Goal: Transaction & Acquisition: Purchase product/service

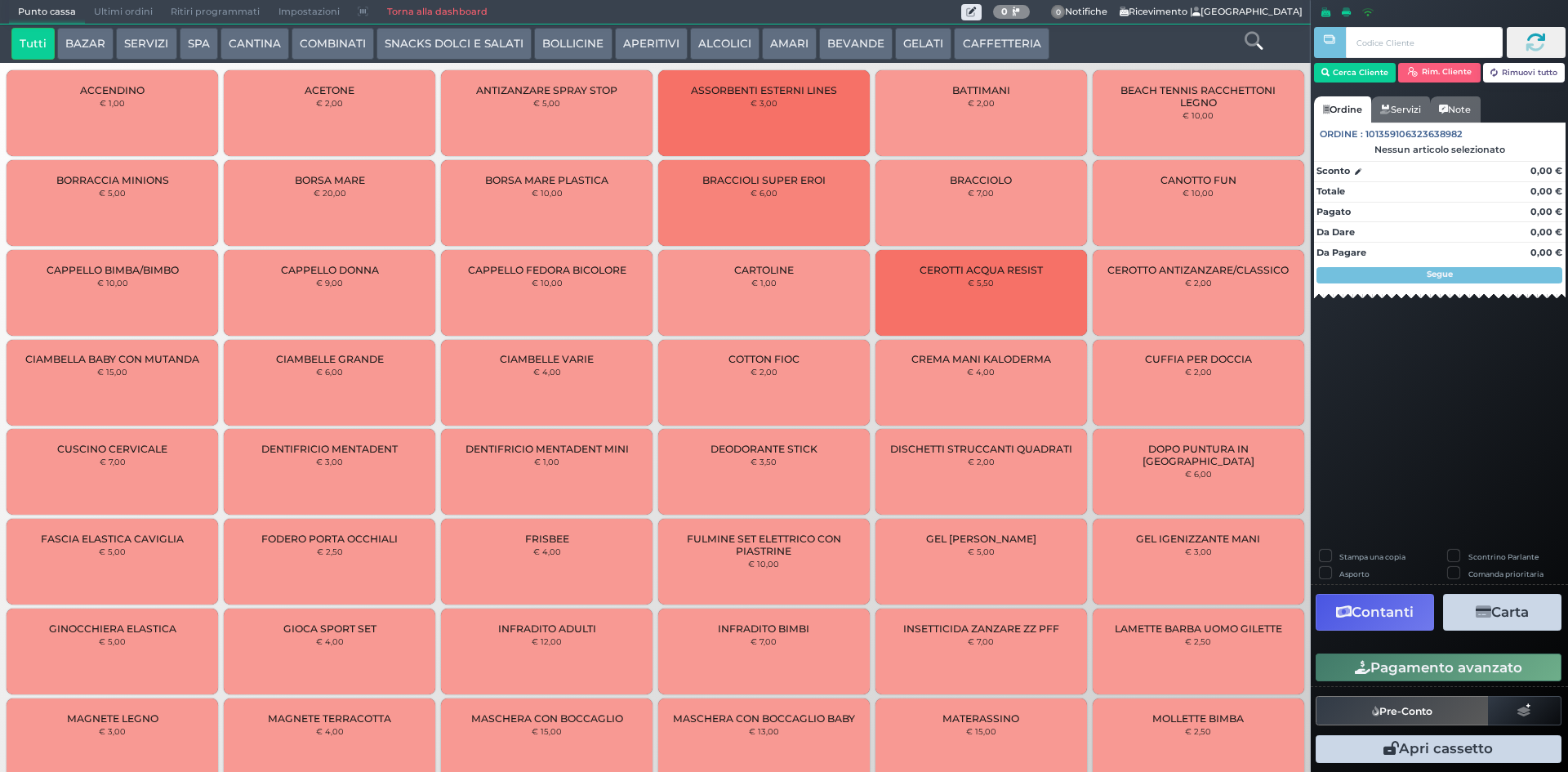
click at [1239, 32] on div at bounding box center [1252, 44] width 108 height 32
click at [1242, 32] on div at bounding box center [1252, 44] width 108 height 32
click at [1245, 35] on icon at bounding box center [1252, 40] width 18 height 18
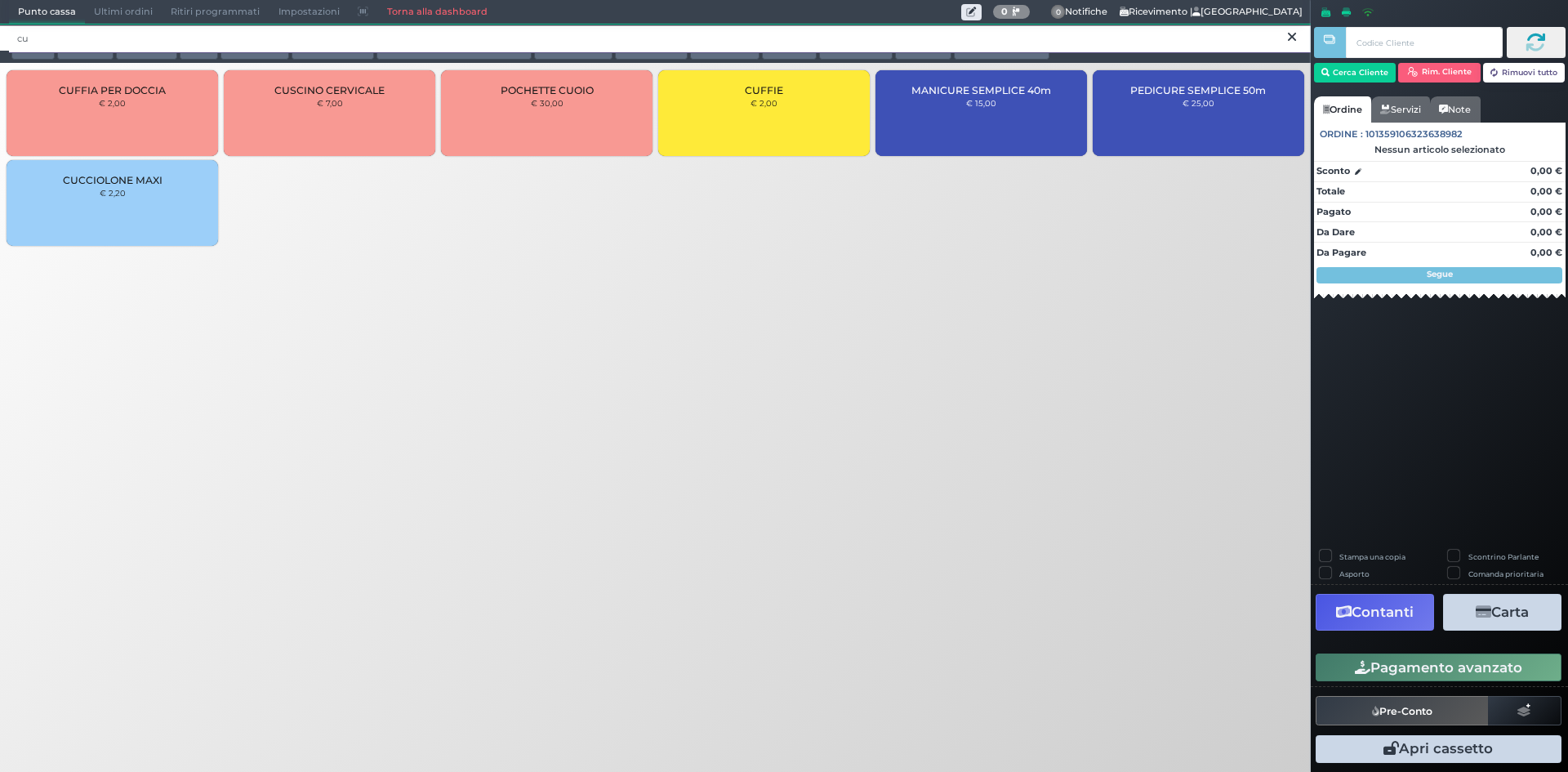
type input "cu"
click at [691, 112] on div "CUFFIE € 2,00" at bounding box center [764, 113] width 211 height 86
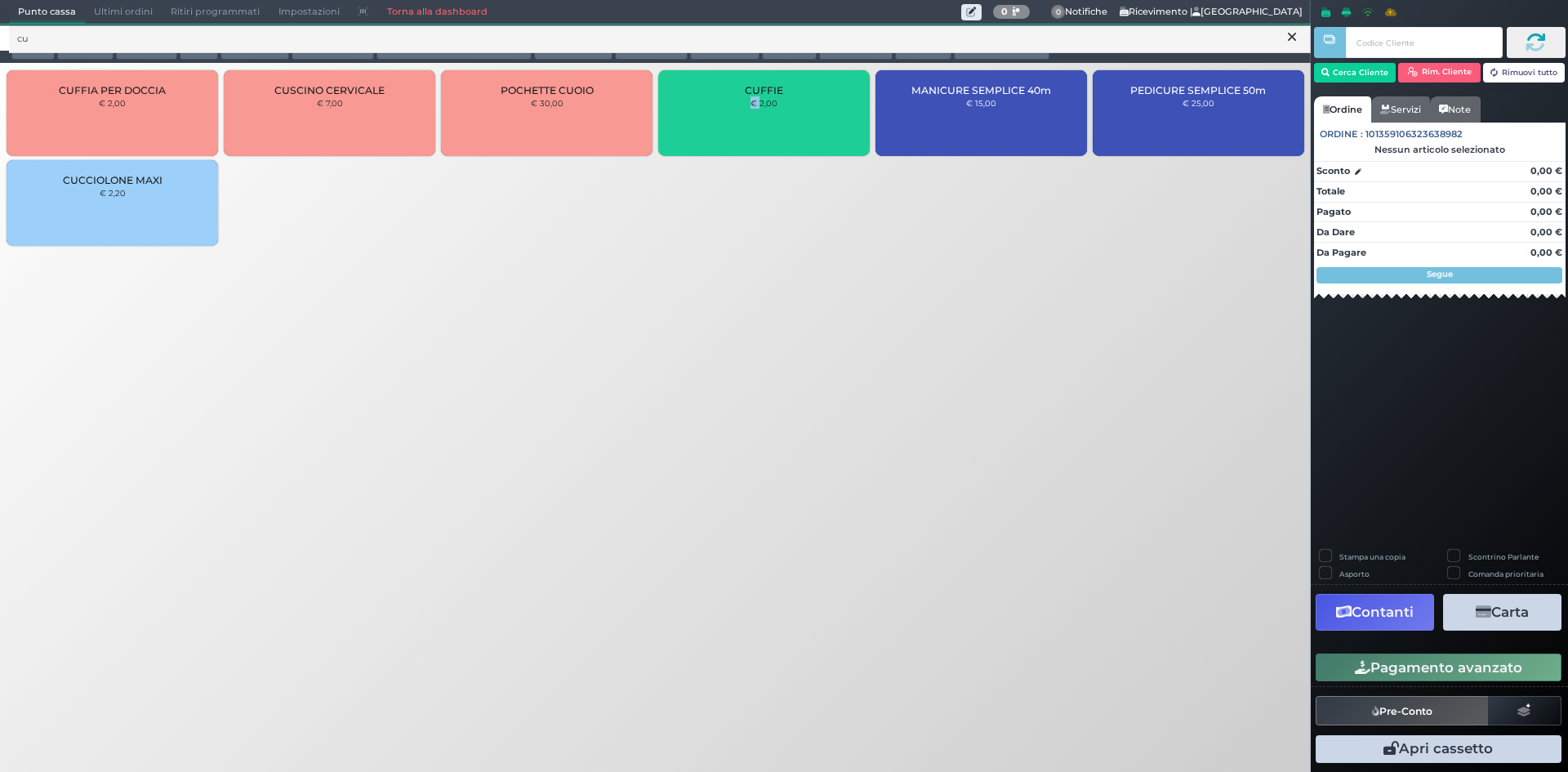
click at [691, 112] on div "CUFFIE € 2,00" at bounding box center [764, 113] width 211 height 86
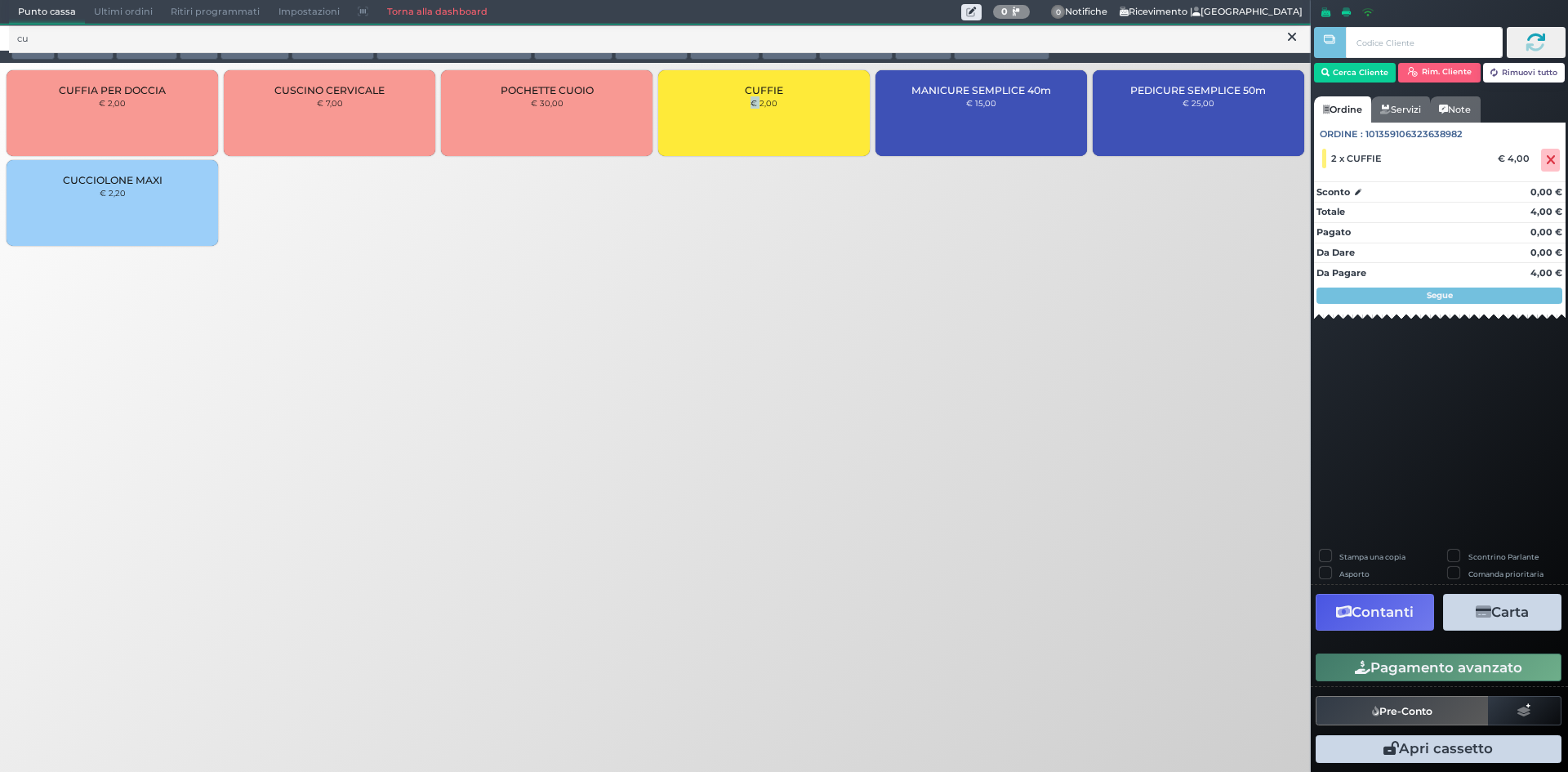
click at [691, 111] on div "CUFFIE € 2,00" at bounding box center [764, 113] width 211 height 86
drag, startPoint x: 1552, startPoint y: 164, endPoint x: 1208, endPoint y: 121, distance: 346.7
click at [1552, 161] on icon at bounding box center [1550, 160] width 10 height 1
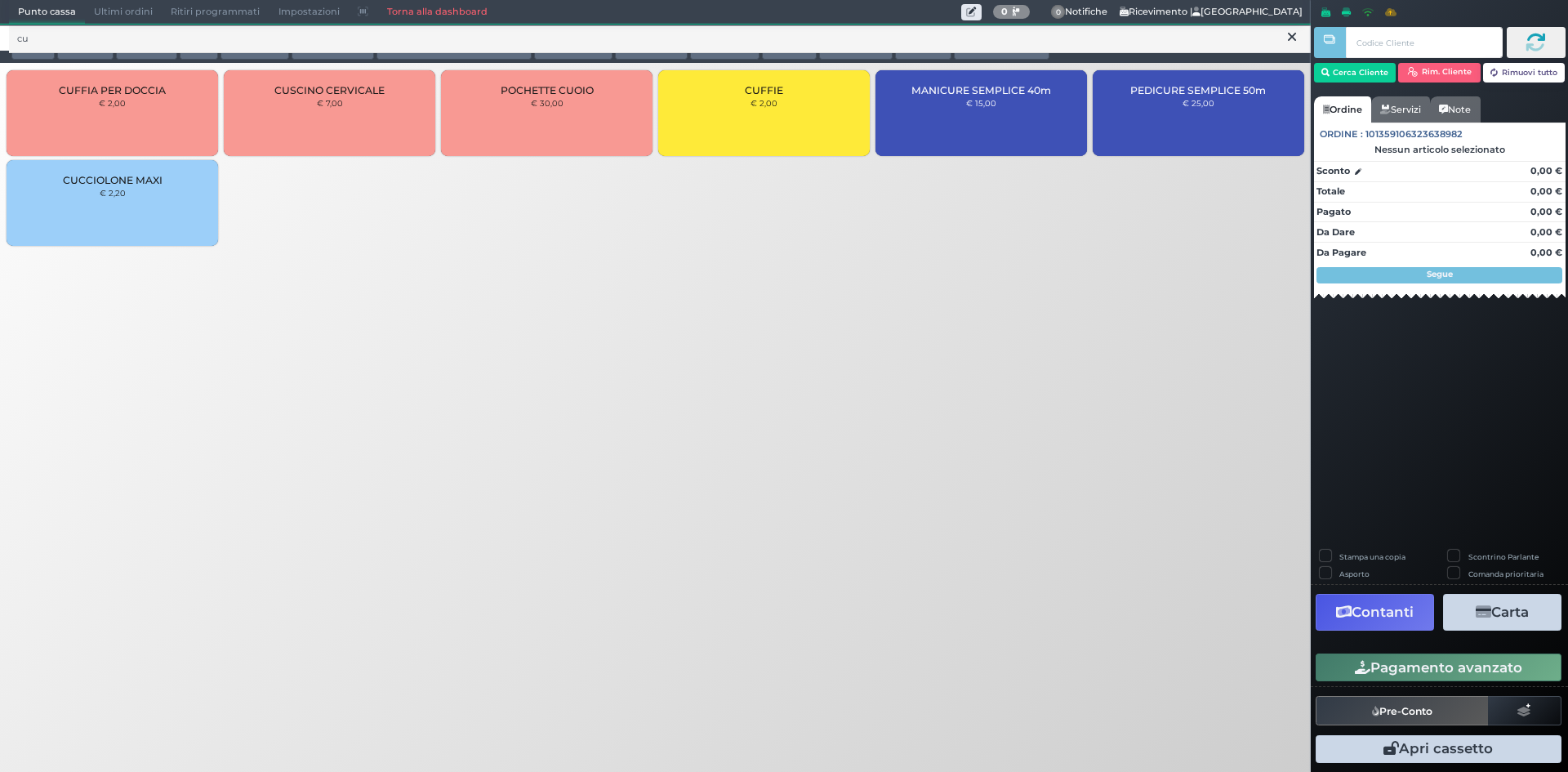
click at [799, 107] on div "CUFFIE € 2,00" at bounding box center [764, 113] width 211 height 86
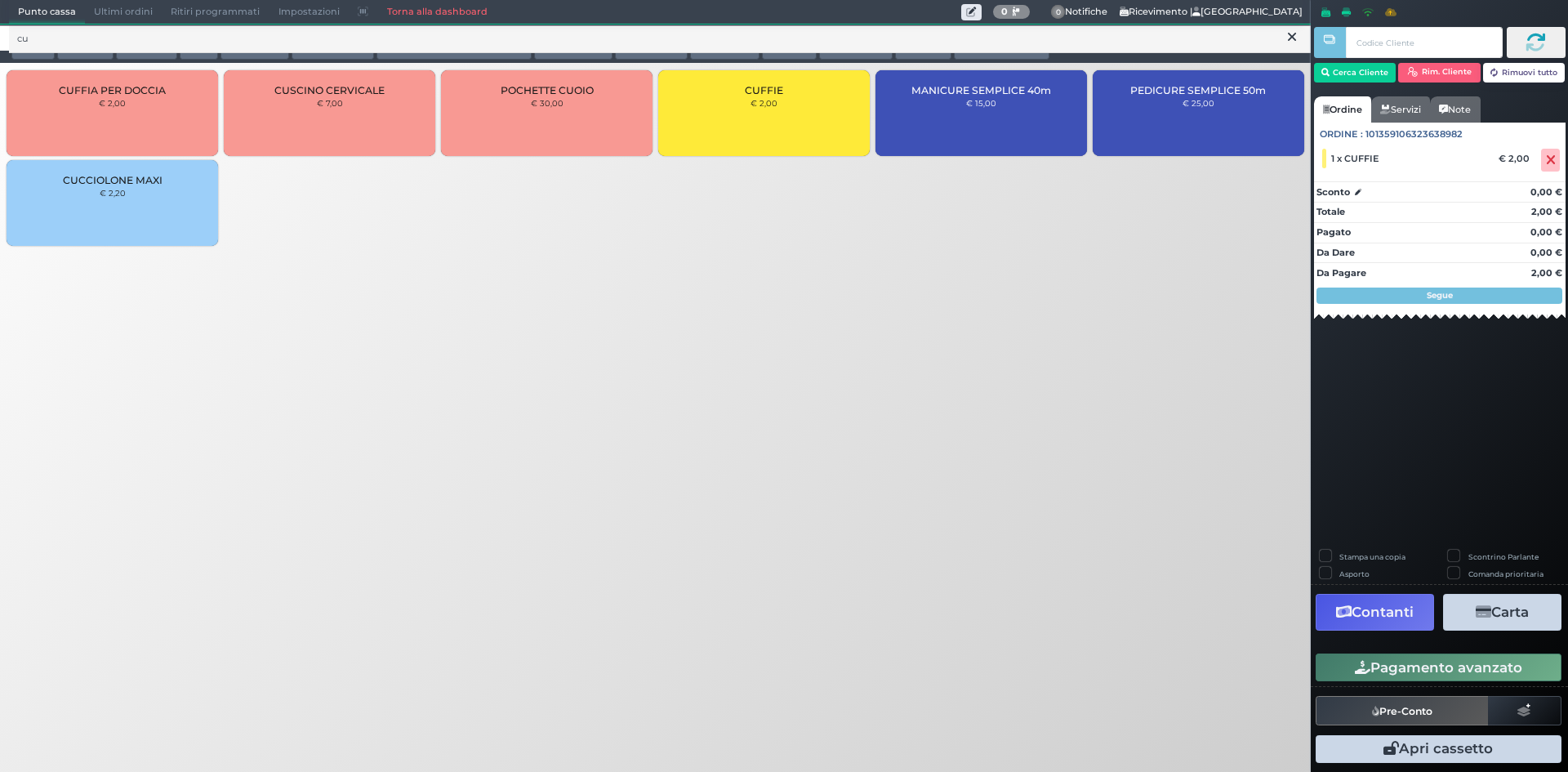
click at [1374, 87] on div "Cerca Cliente Rim. Cliente Rimuovi tutto" at bounding box center [1439, 59] width 252 height 74
click at [1372, 77] on button "Cerca Cliente" at bounding box center [1354, 72] width 82 height 19
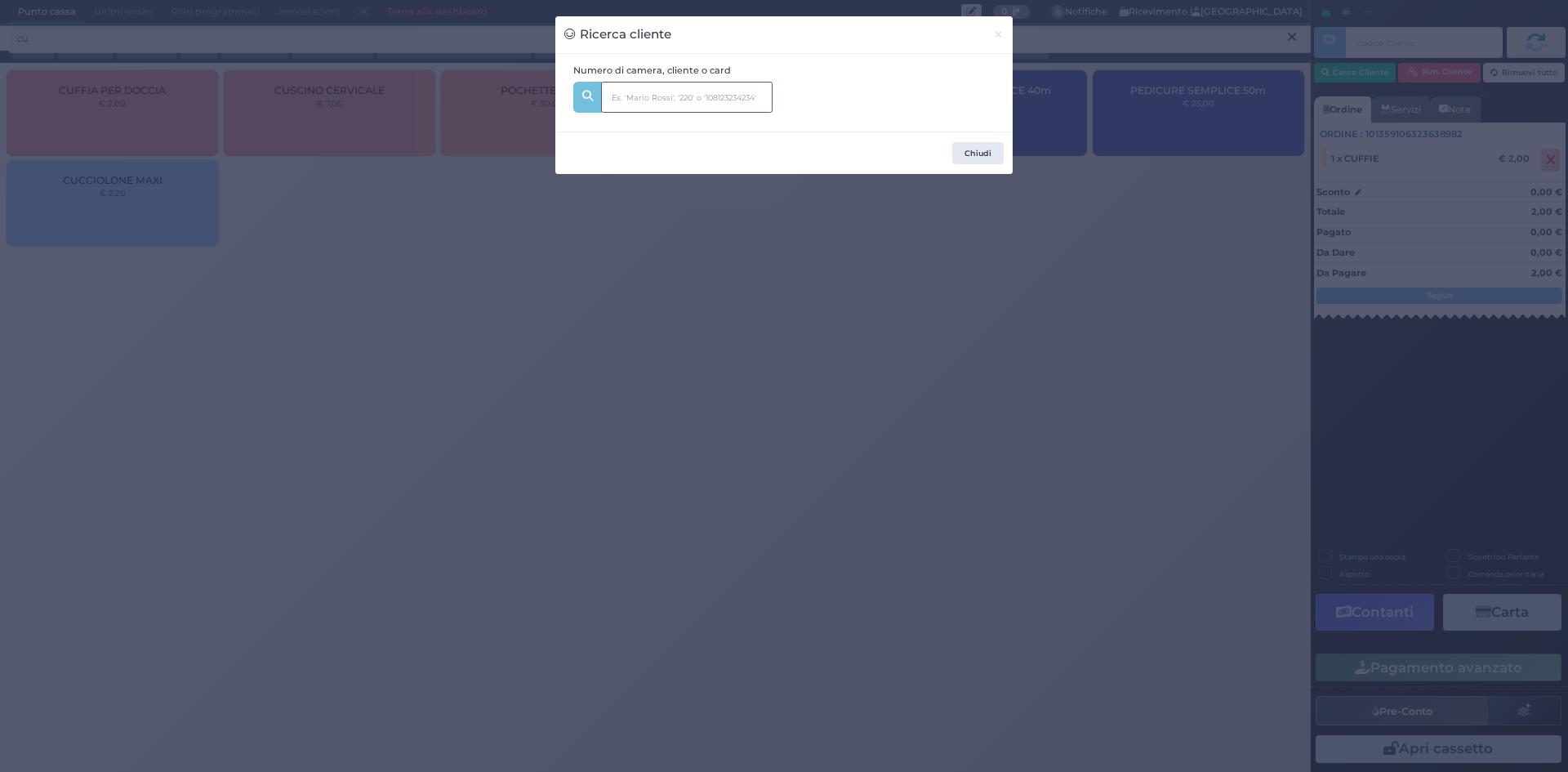
click at [706, 86] on input "text" at bounding box center [686, 97] width 171 height 31
type input "206"
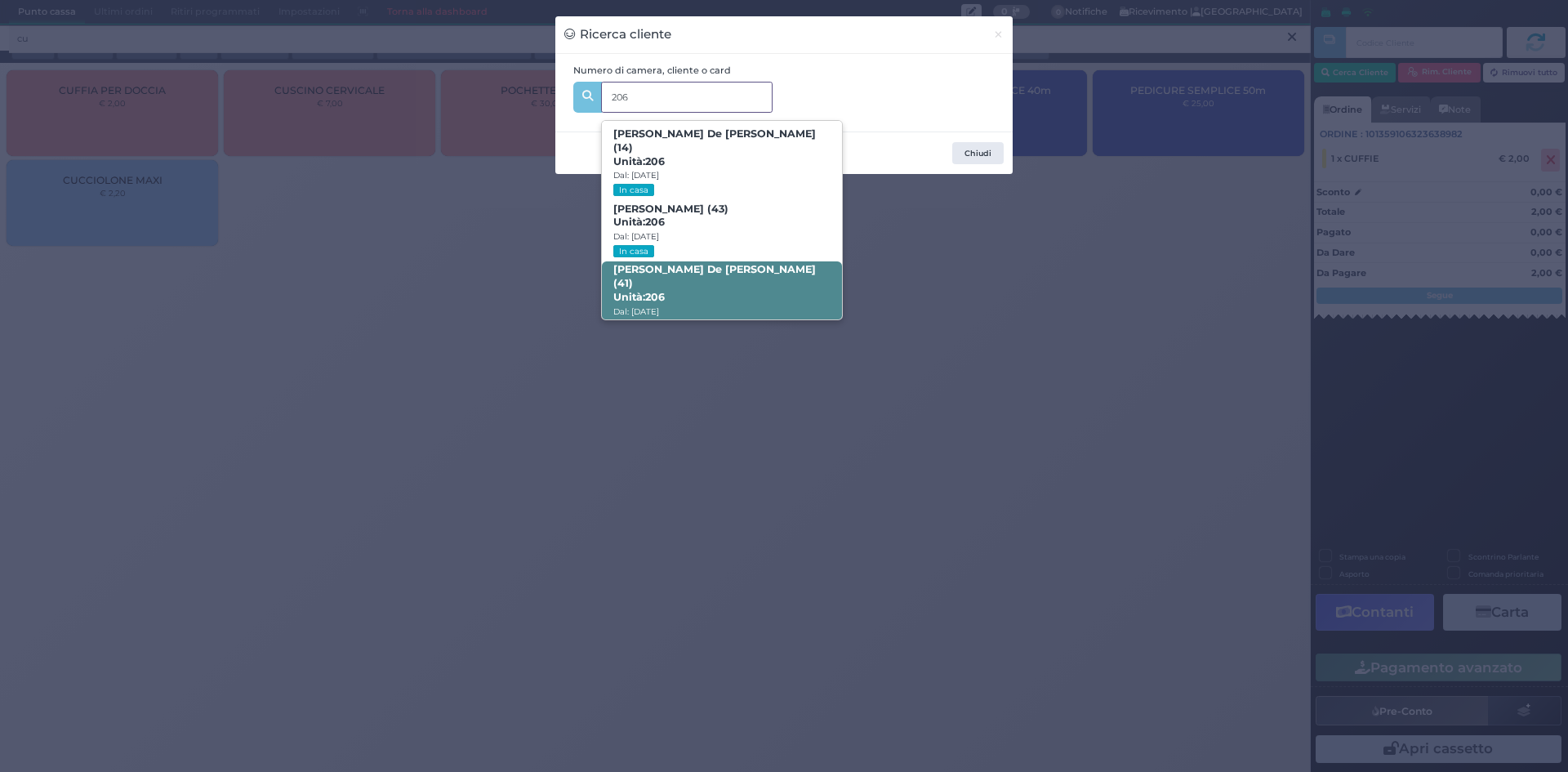
click at [724, 274] on span "Daniele De Martino (41) Unità: 206 Dal: 24/08/2025 In casa" at bounding box center [721, 298] width 239 height 75
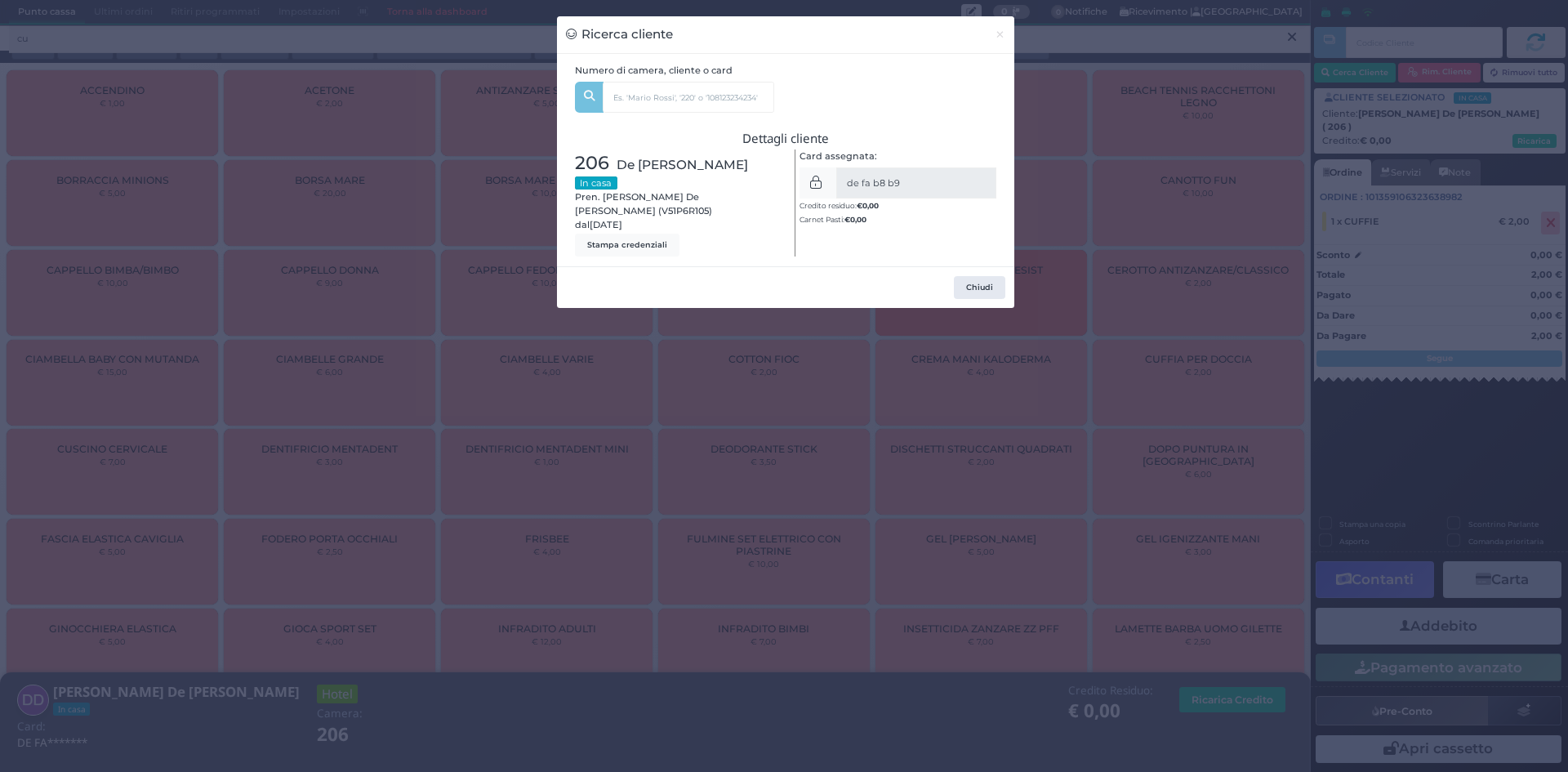
click at [1146, 368] on div "Ricerca cliente × Numero di camera, cliente o card 206 Antonio De Martino (14) …" at bounding box center [784, 386] width 1568 height 772
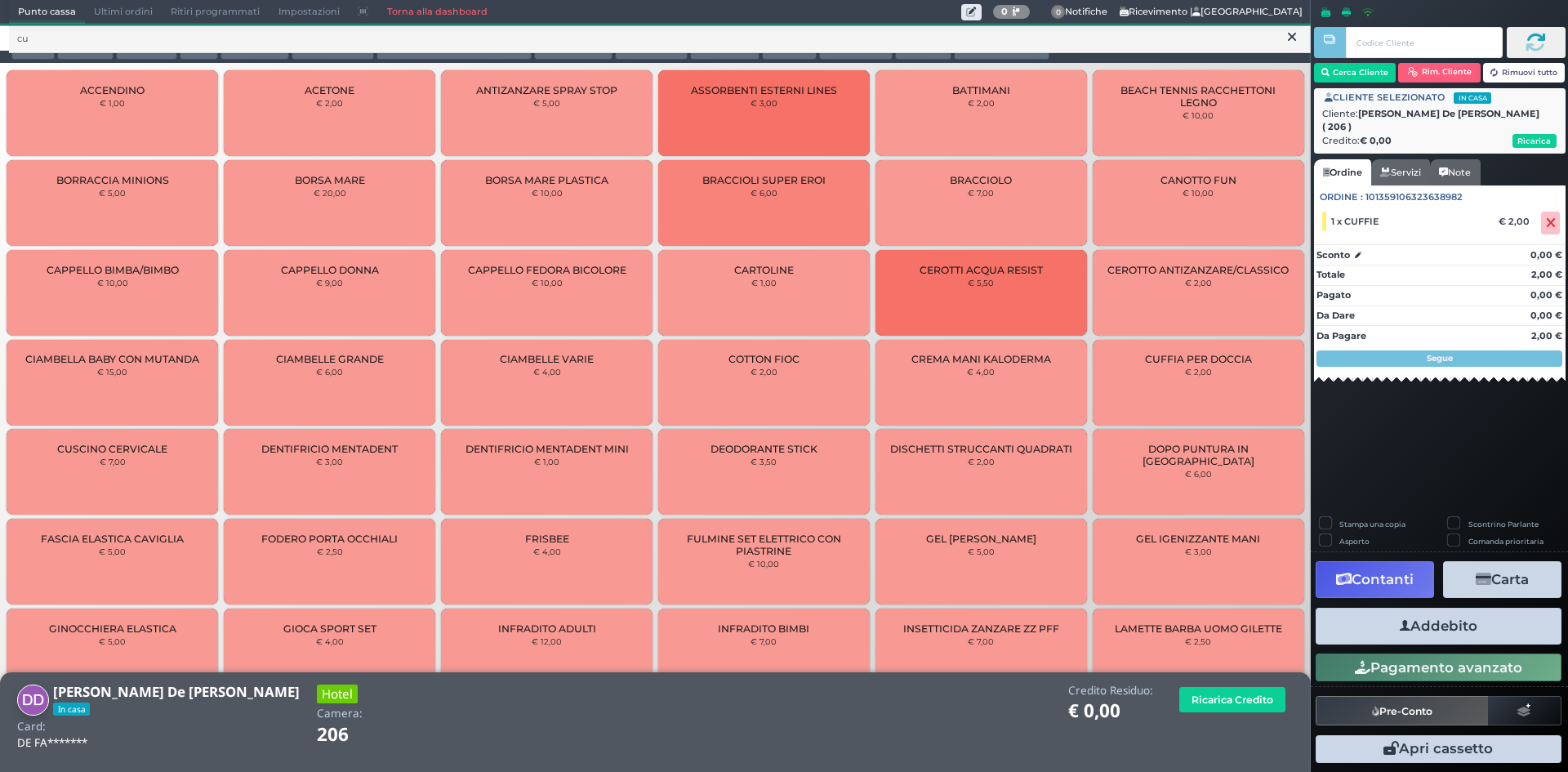
click at [1540, 611] on button "Addebito" at bounding box center [1438, 626] width 246 height 37
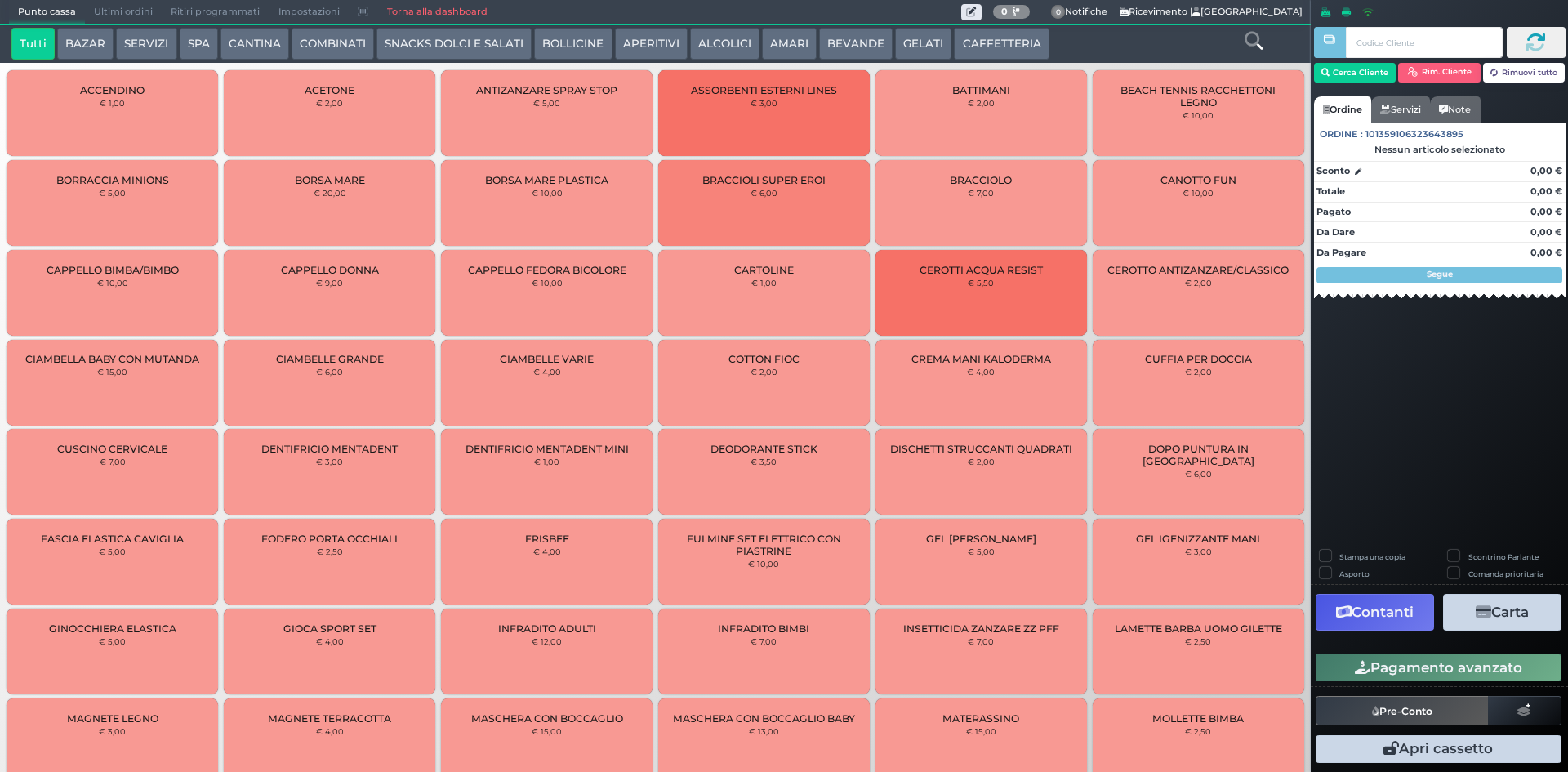
click at [1250, 40] on icon at bounding box center [1252, 40] width 18 height 18
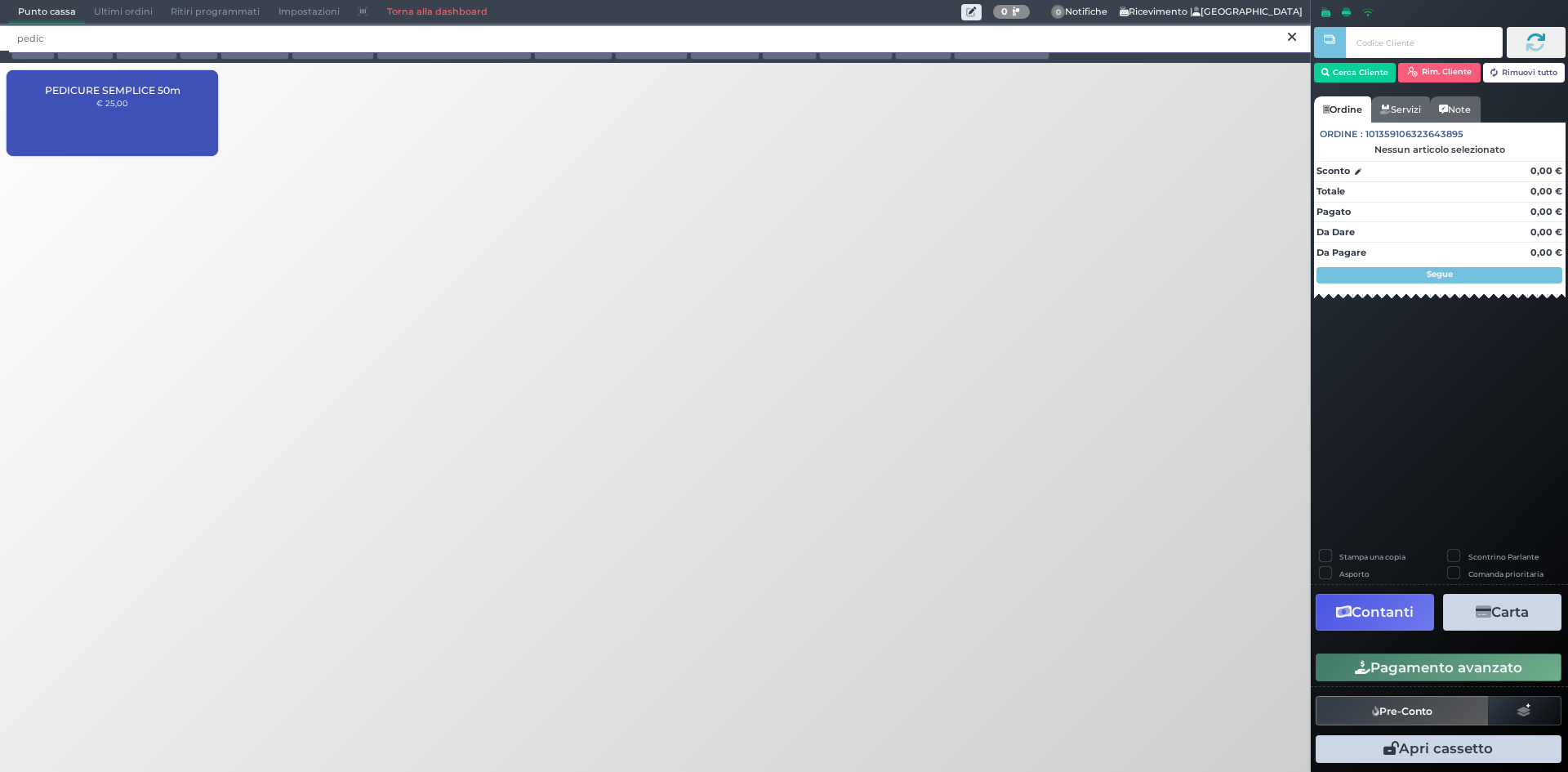
type input "pedic"
click at [173, 125] on div "PEDICURE SEMPLICE 50m € 25,00" at bounding box center [112, 113] width 211 height 86
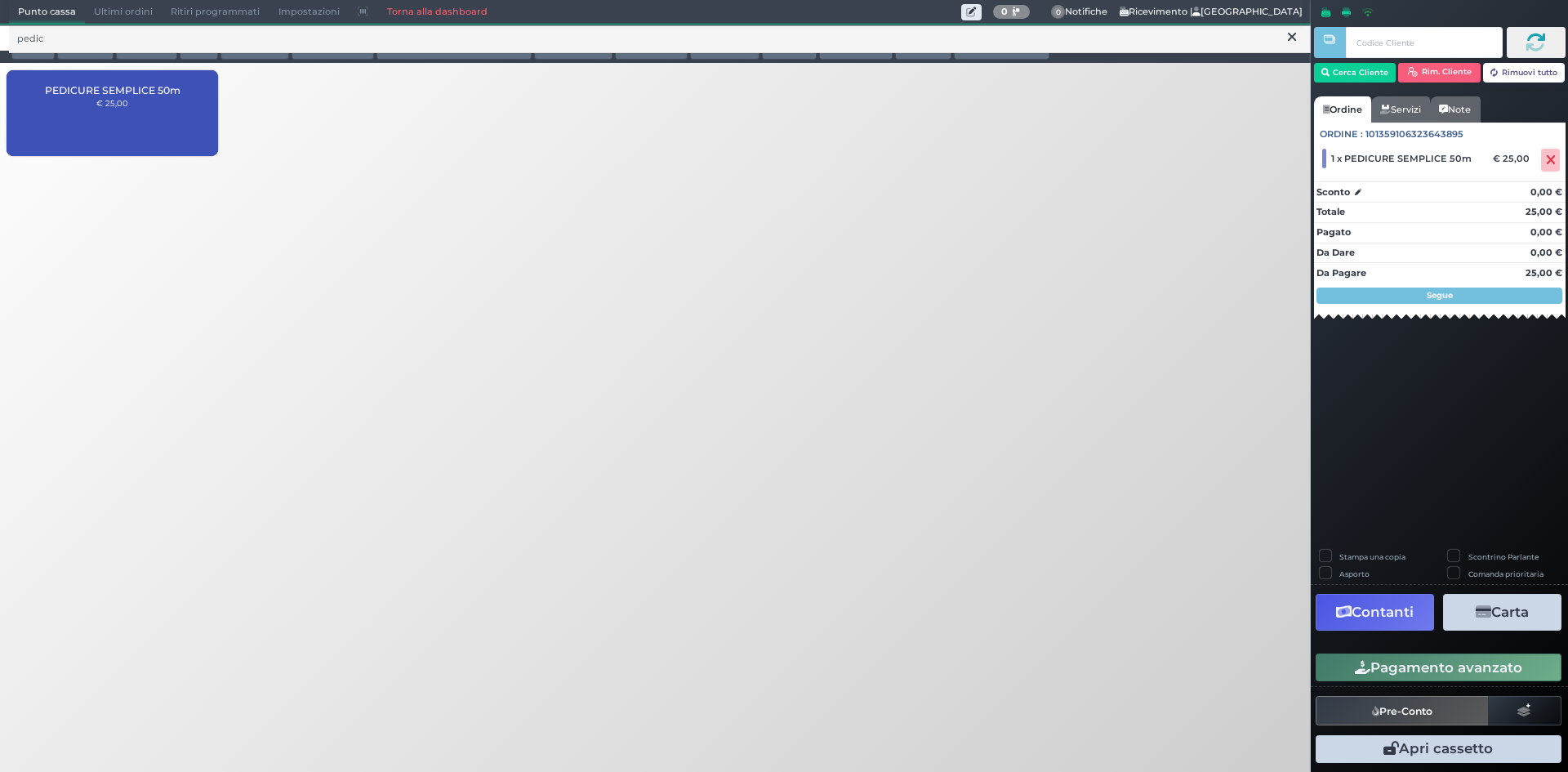
click at [1416, 658] on button "Pagamento avanzato" at bounding box center [1438, 667] width 246 height 28
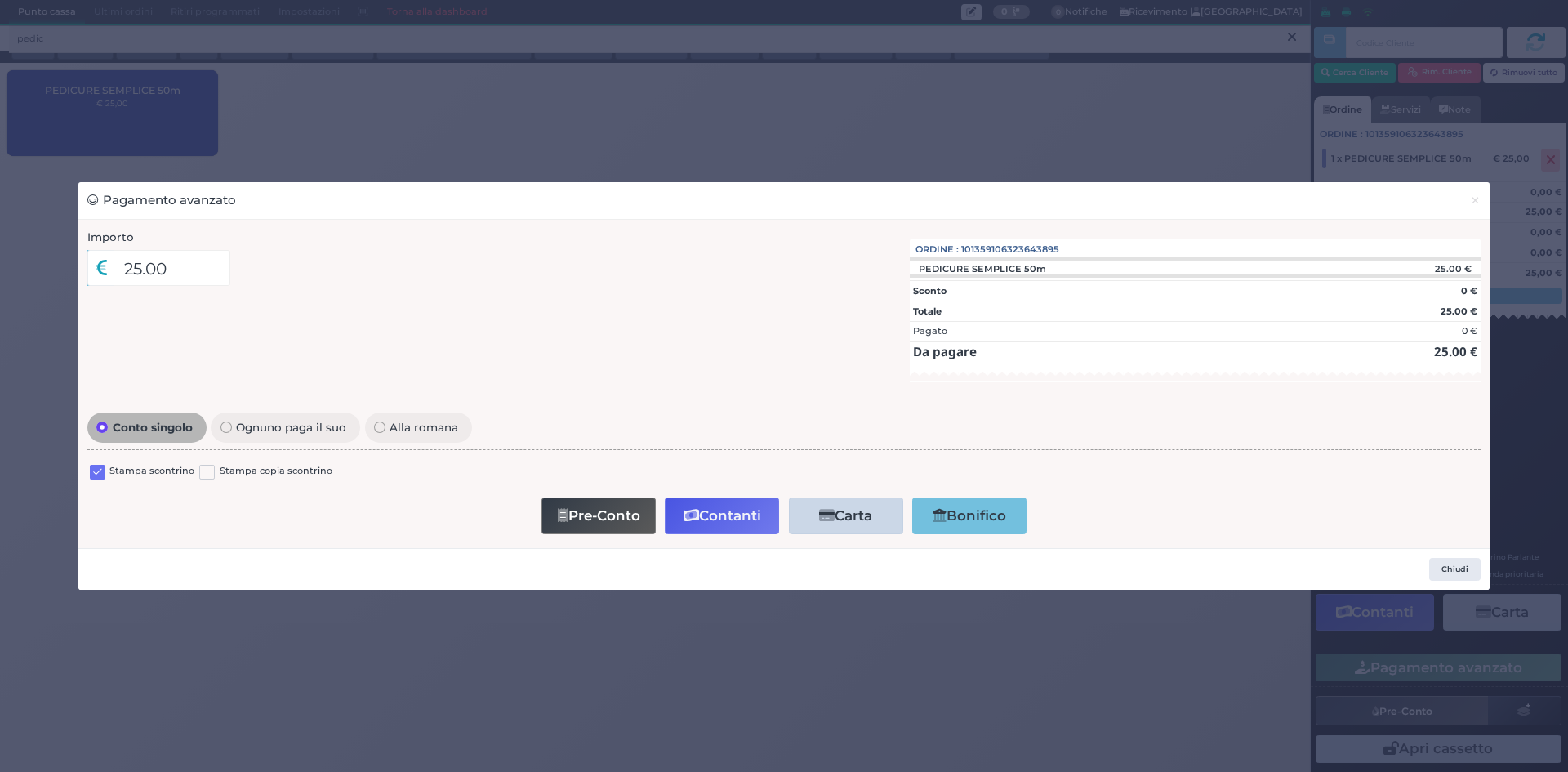
click at [92, 473] on label at bounding box center [97, 472] width 16 height 16
click at [0, 0] on input "checkbox" at bounding box center [0, 0] width 0 height 0
click at [571, 507] on button "Pre-Conto" at bounding box center [599, 516] width 115 height 37
click at [1472, 206] on span "×" at bounding box center [1475, 199] width 10 height 18
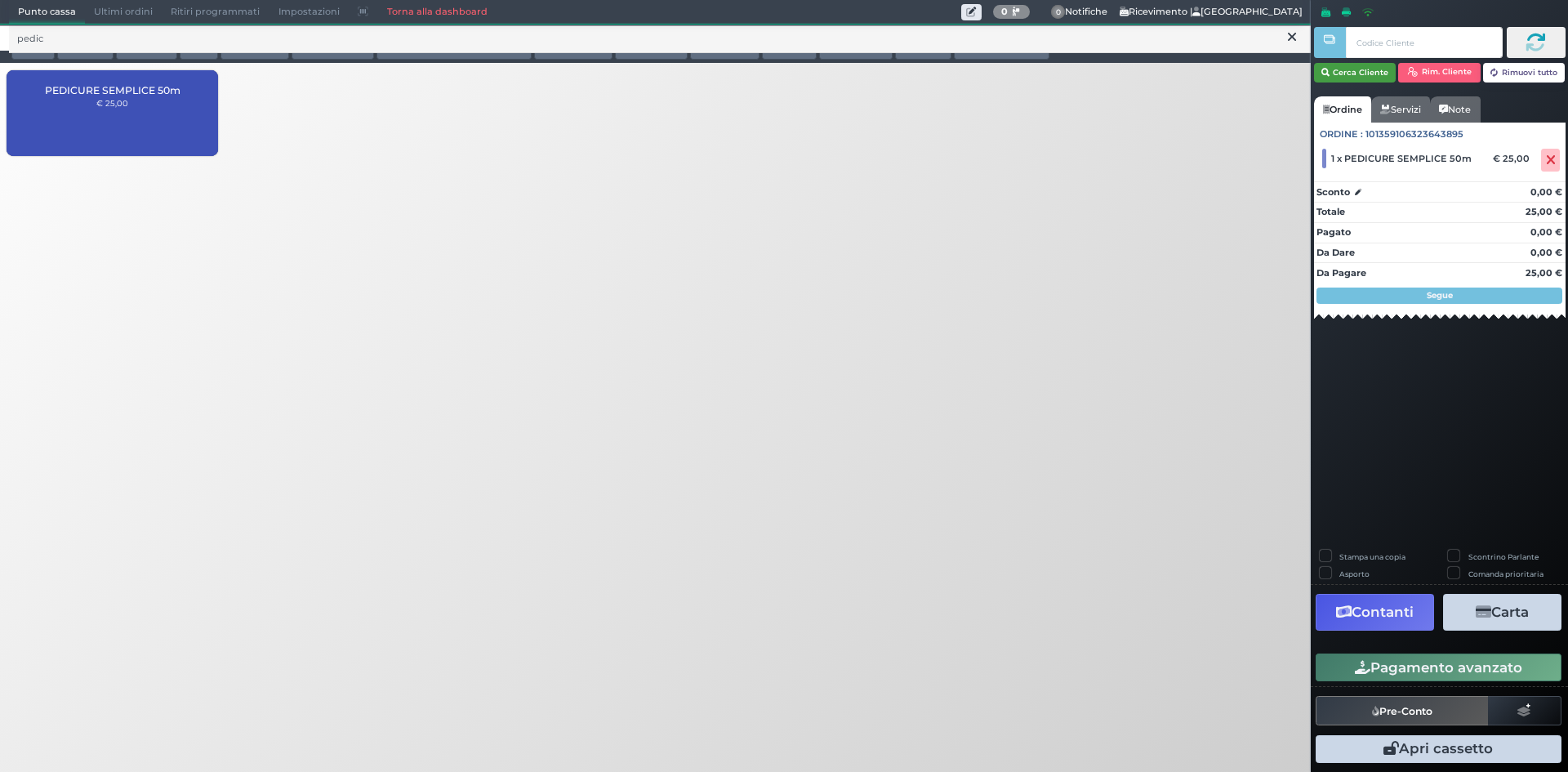
click at [1368, 78] on button "Cerca Cliente" at bounding box center [1354, 72] width 82 height 19
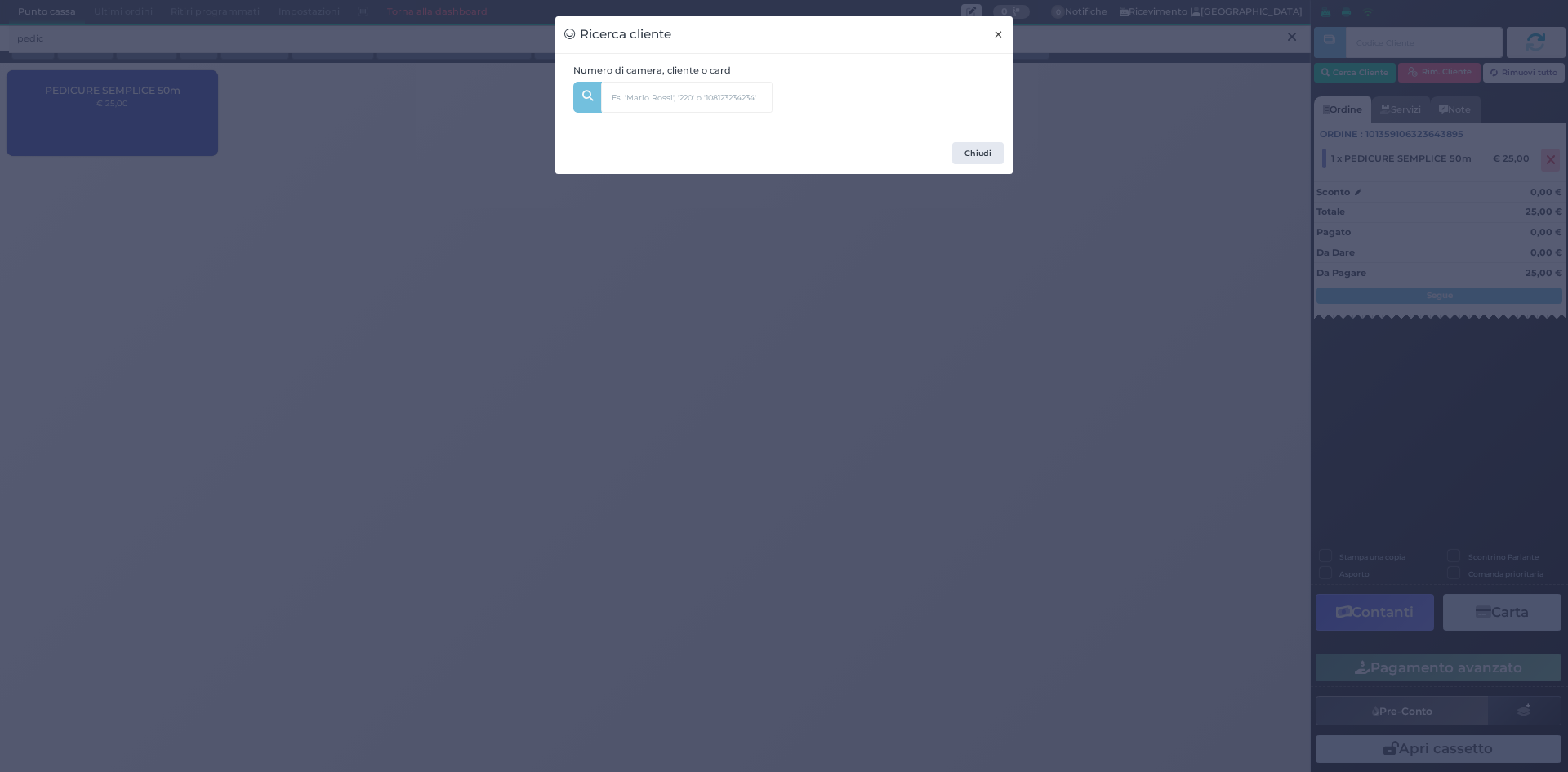
click at [995, 35] on span "×" at bounding box center [998, 33] width 10 height 18
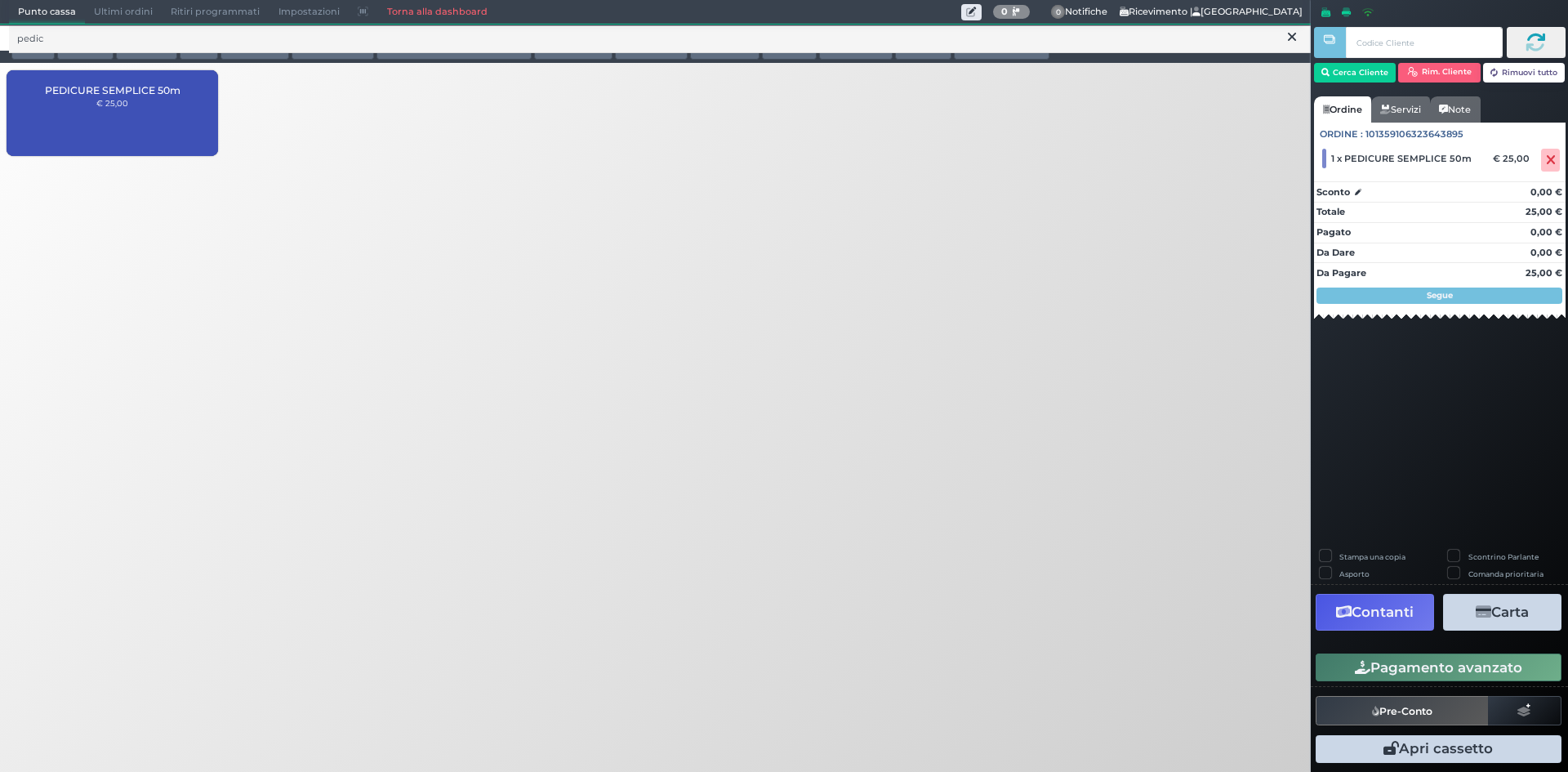
click at [135, 8] on span "Ultimi ordini" at bounding box center [123, 12] width 77 height 23
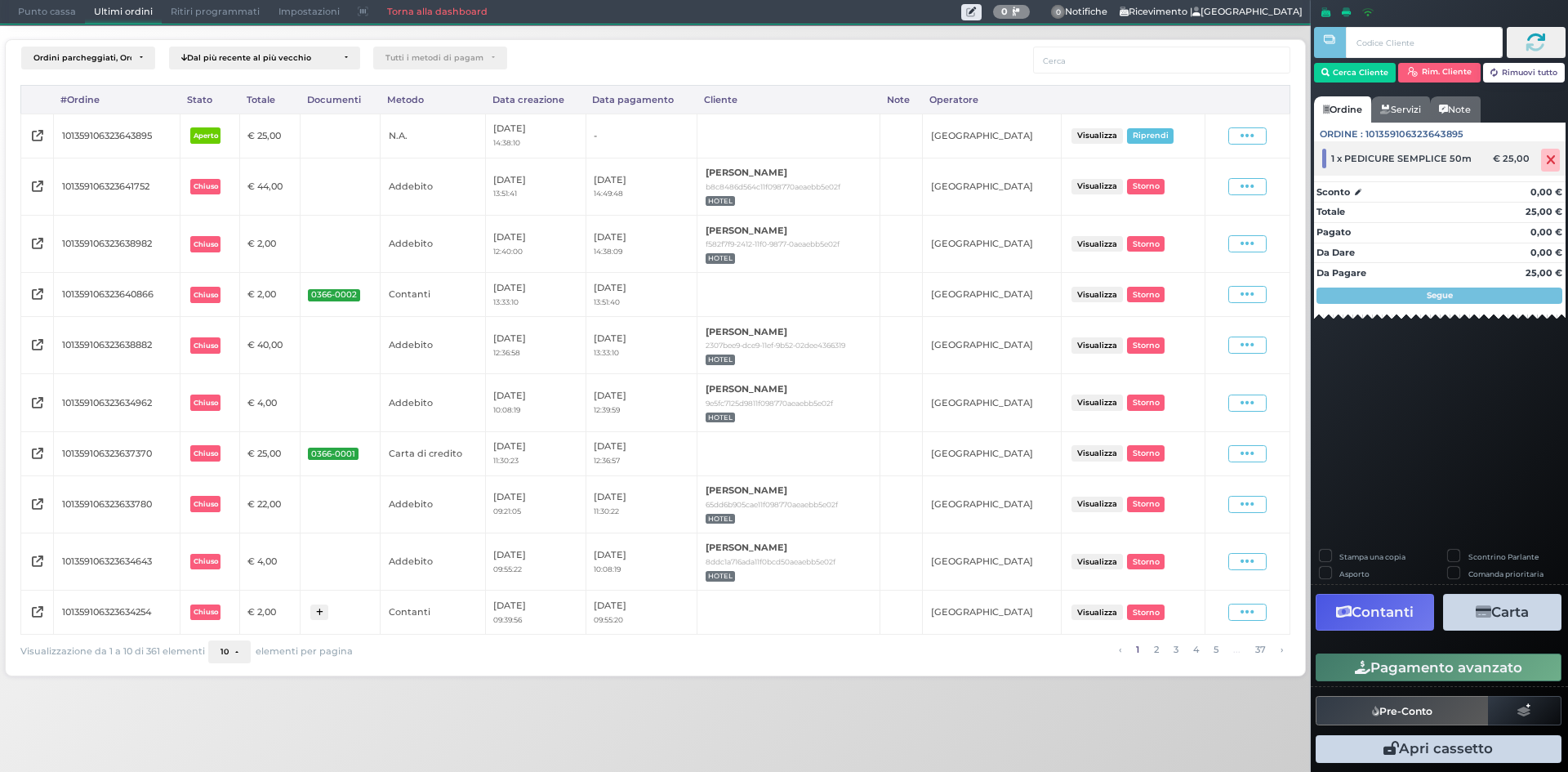
click at [1546, 160] on icon at bounding box center [1550, 160] width 10 height 1
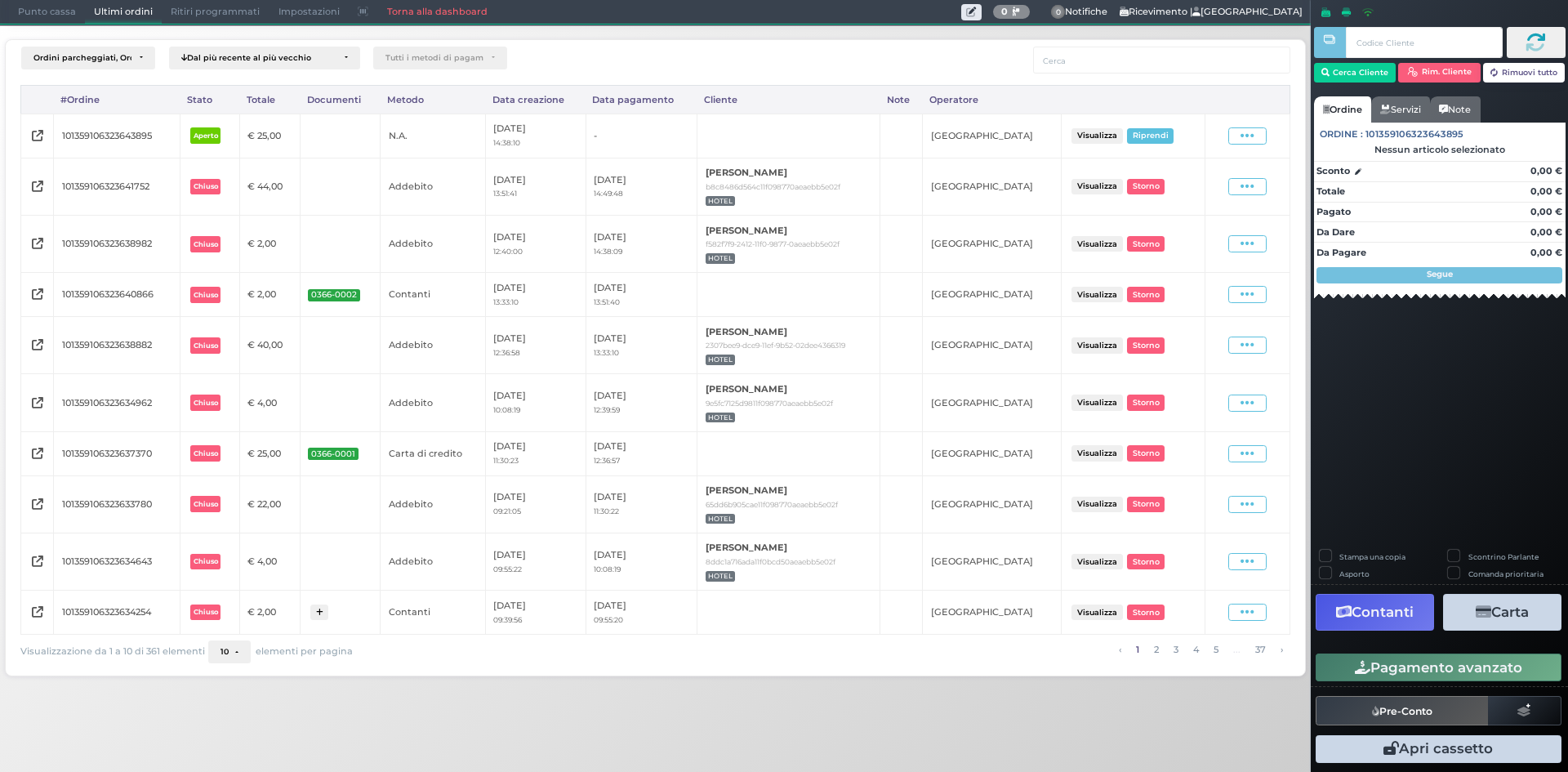
click at [1107, 455] on button "Visualizza" at bounding box center [1096, 453] width 51 height 16
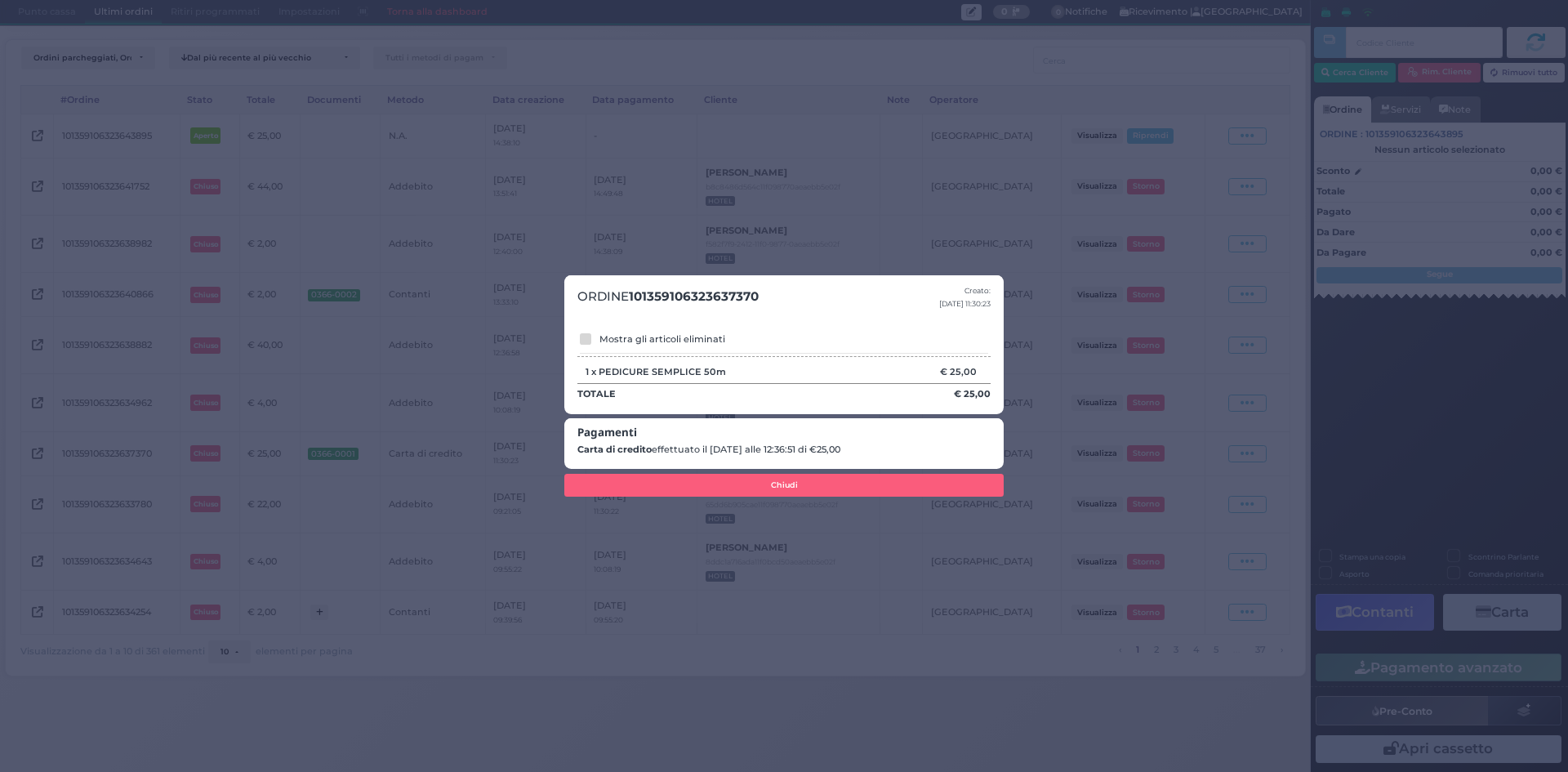
click at [1065, 211] on div "ORDINE 101359106323637370 Creato: [DATE] 11:30:23 Mostra gli articoli eliminati…" at bounding box center [784, 386] width 1568 height 772
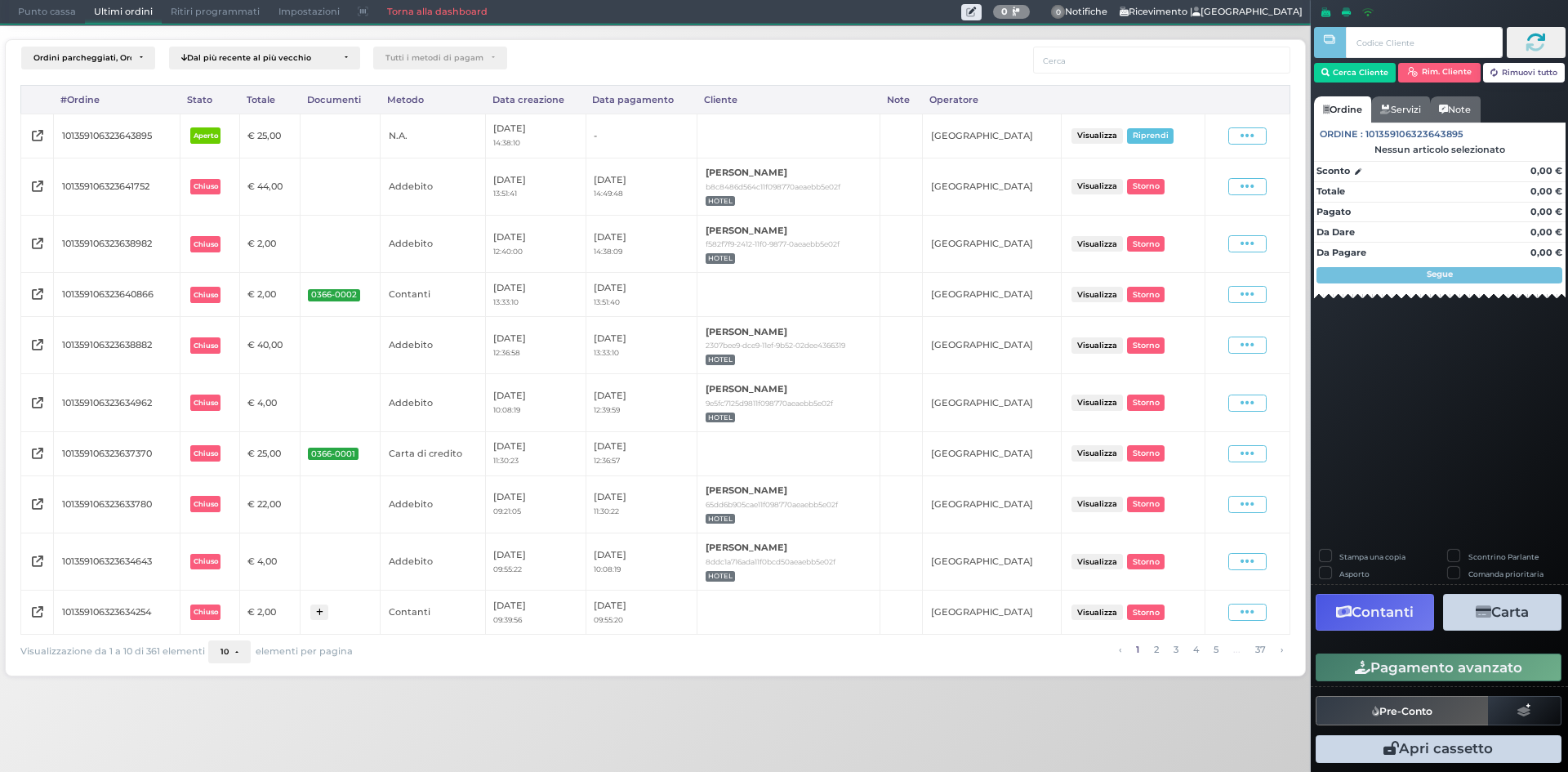
click at [242, 652] on button "10" at bounding box center [230, 652] width 43 height 23
click at [267, 619] on link "100" at bounding box center [254, 620] width 90 height 31
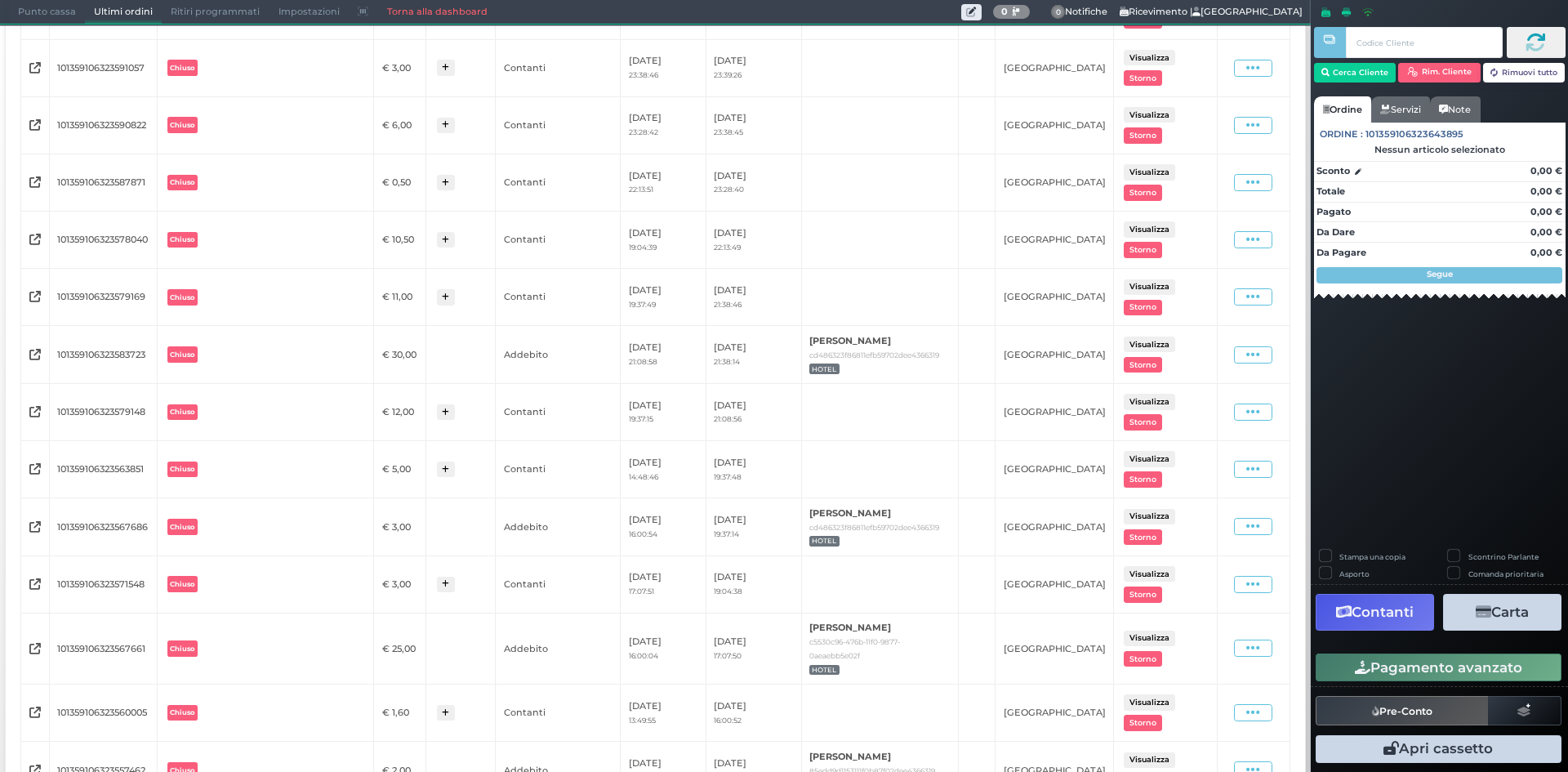
scroll to position [3499, 0]
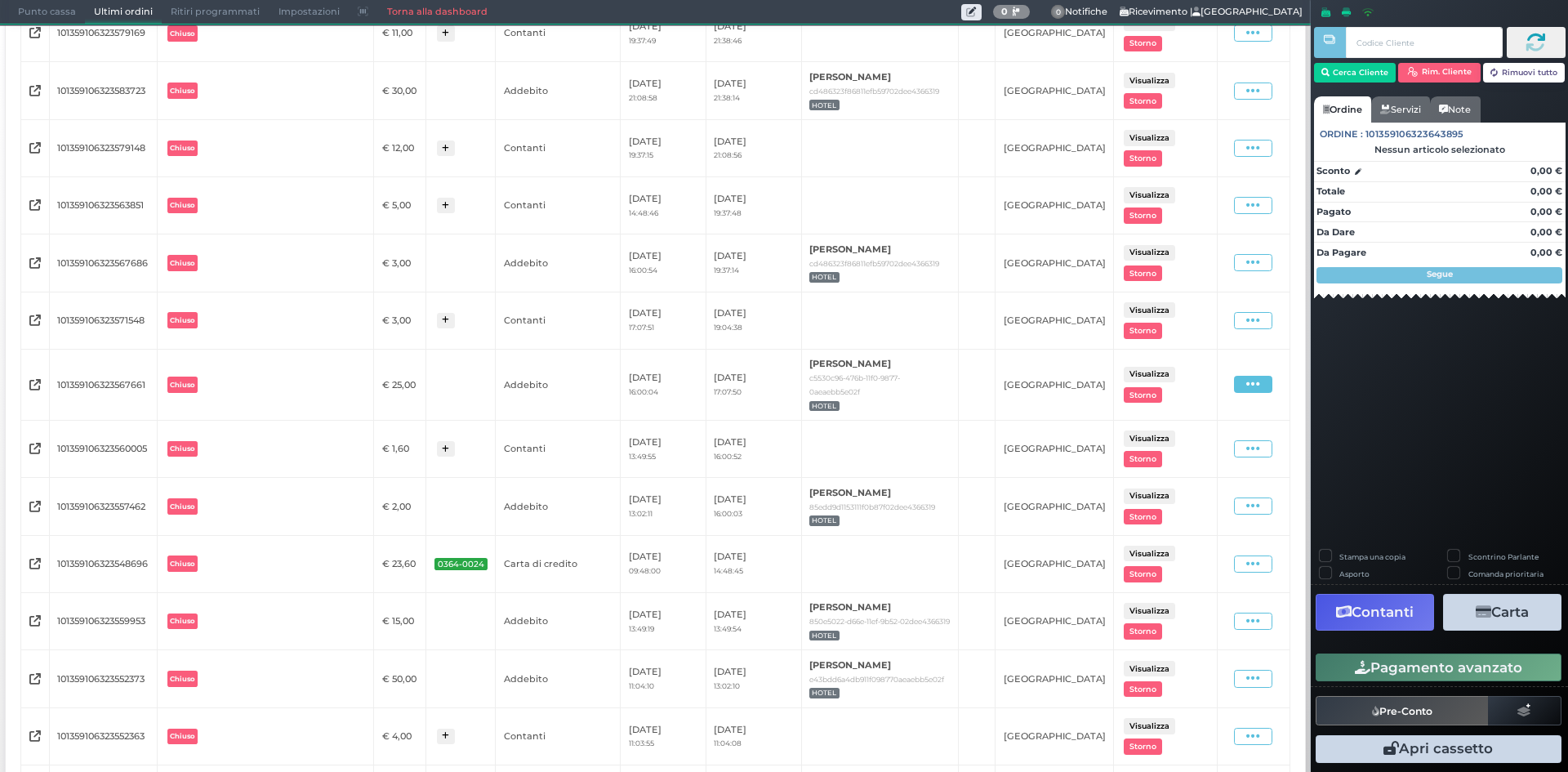
click at [1246, 392] on icon at bounding box center [1252, 384] width 14 height 16
click at [1205, 481] on span "Ristampa ricevuta" at bounding box center [1219, 469] width 67 height 28
click at [1246, 392] on icon at bounding box center [1252, 384] width 14 height 16
click at [959, 104] on td "[PERSON_NAME] cd486323f86811efb59702dee4366319 HOTEL" at bounding box center [879, 91] width 157 height 57
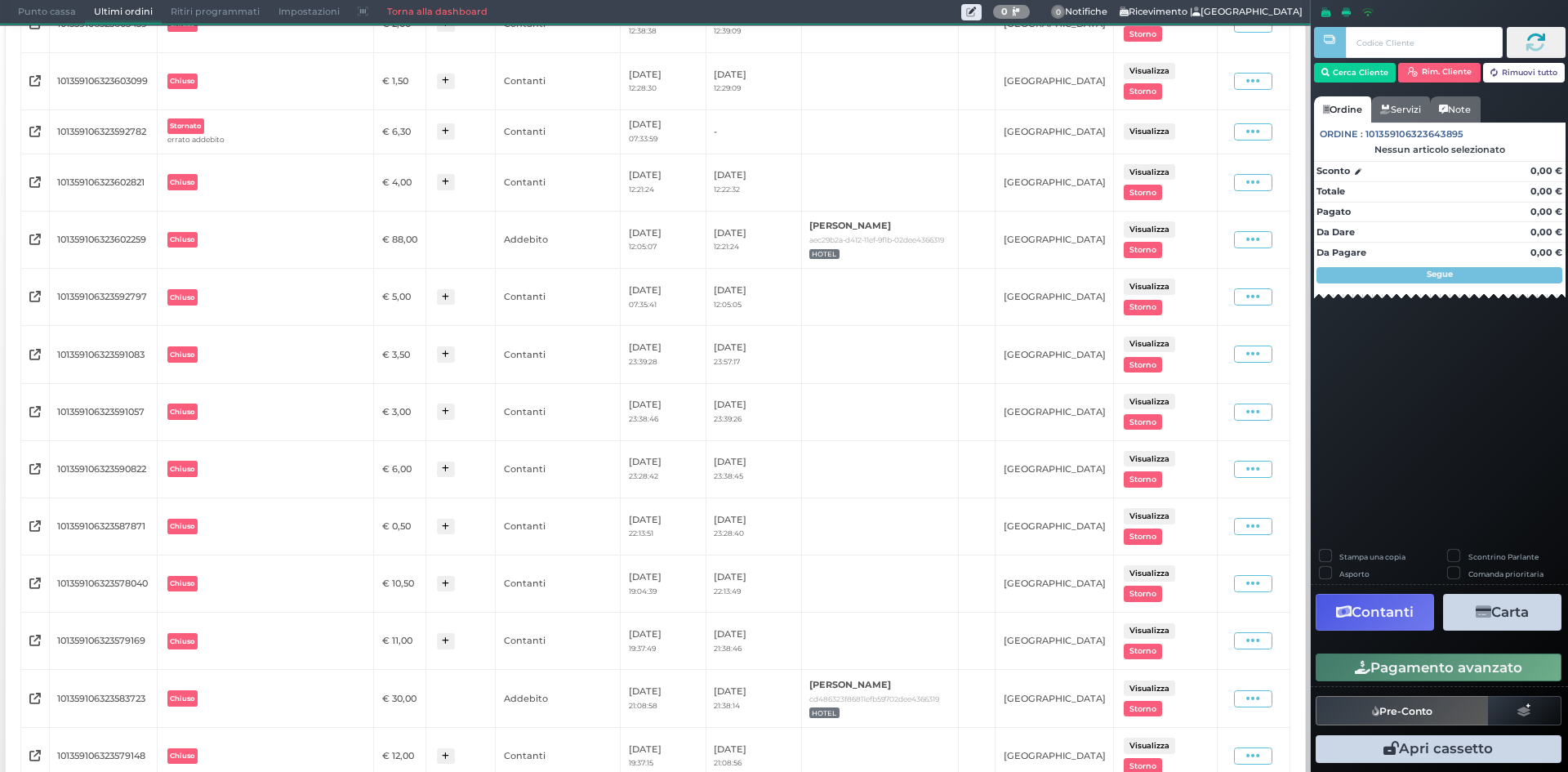
scroll to position [2216, 0]
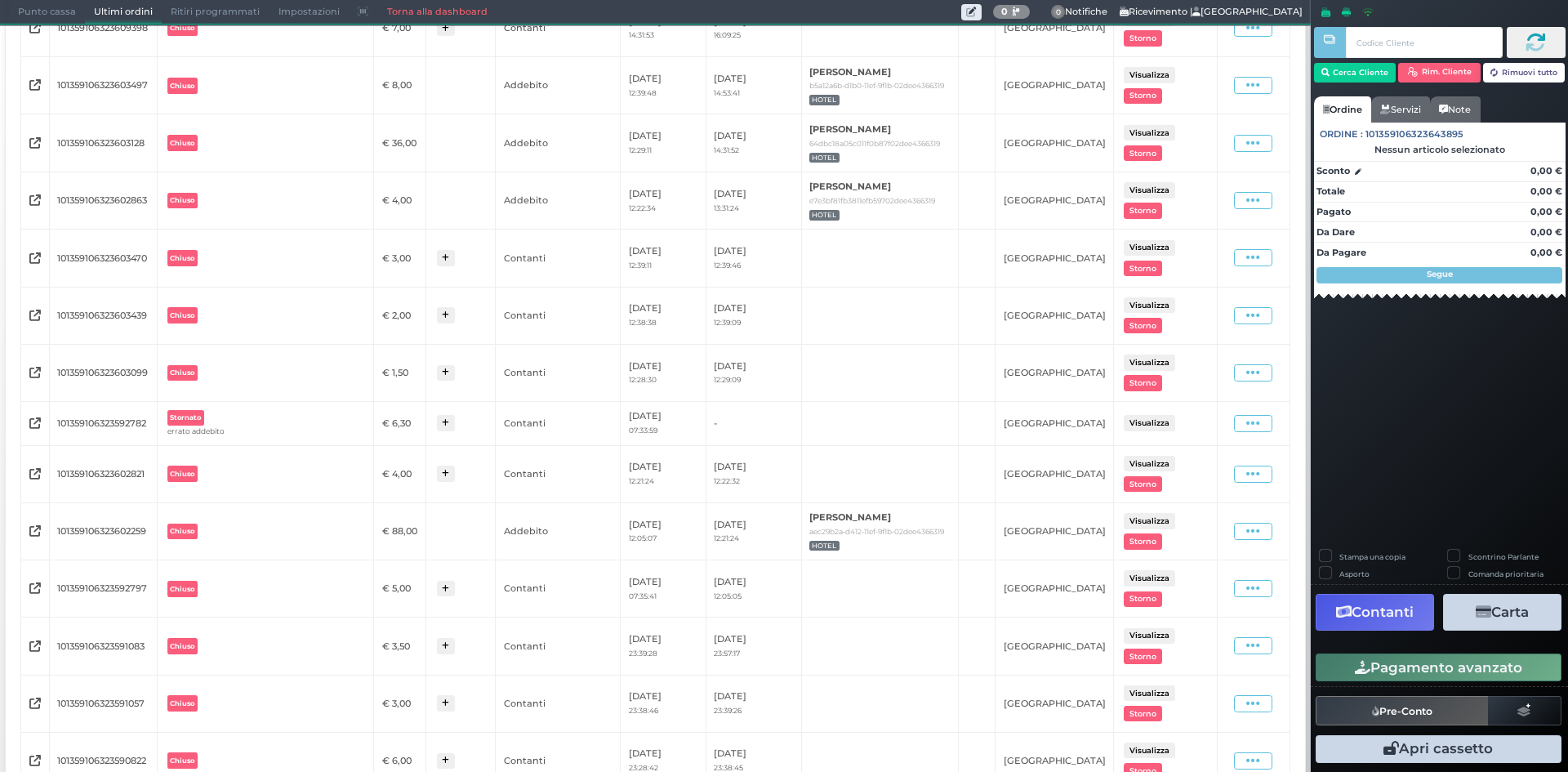
click at [69, 22] on span "Punto cassa" at bounding box center [47, 12] width 76 height 23
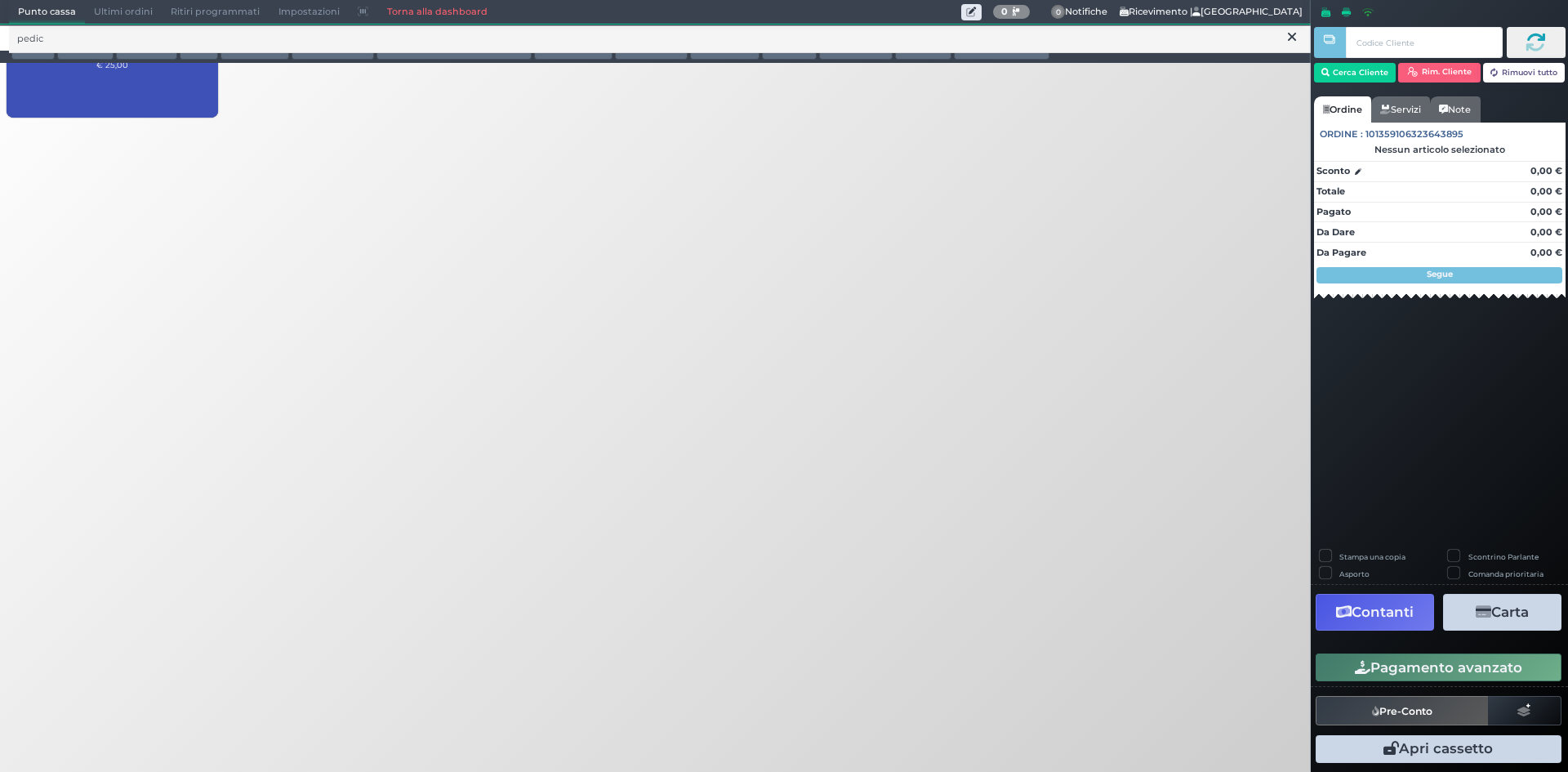
click at [106, 13] on span "Ultimi ordini" at bounding box center [123, 12] width 77 height 23
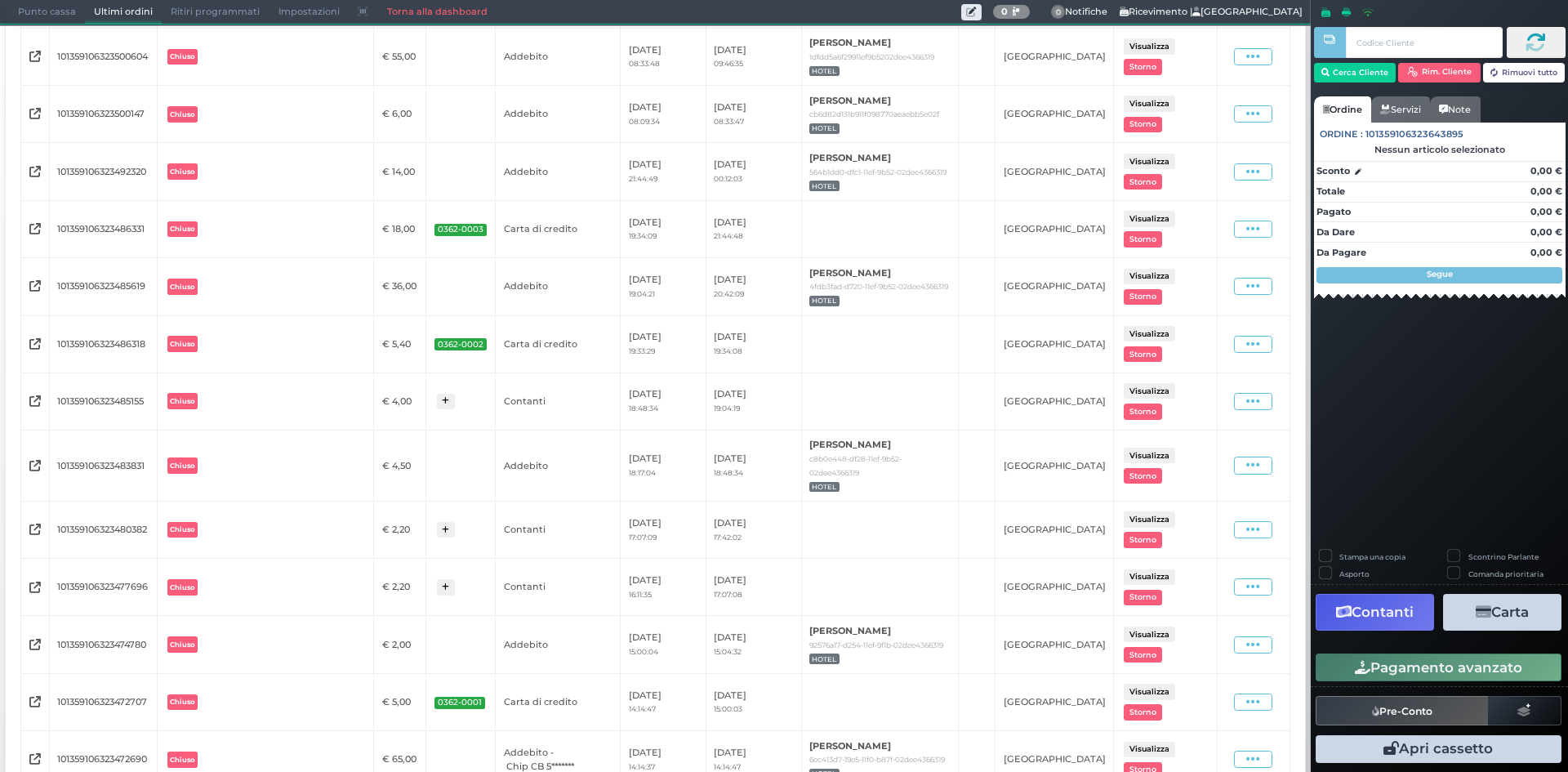
scroll to position [7467, 0]
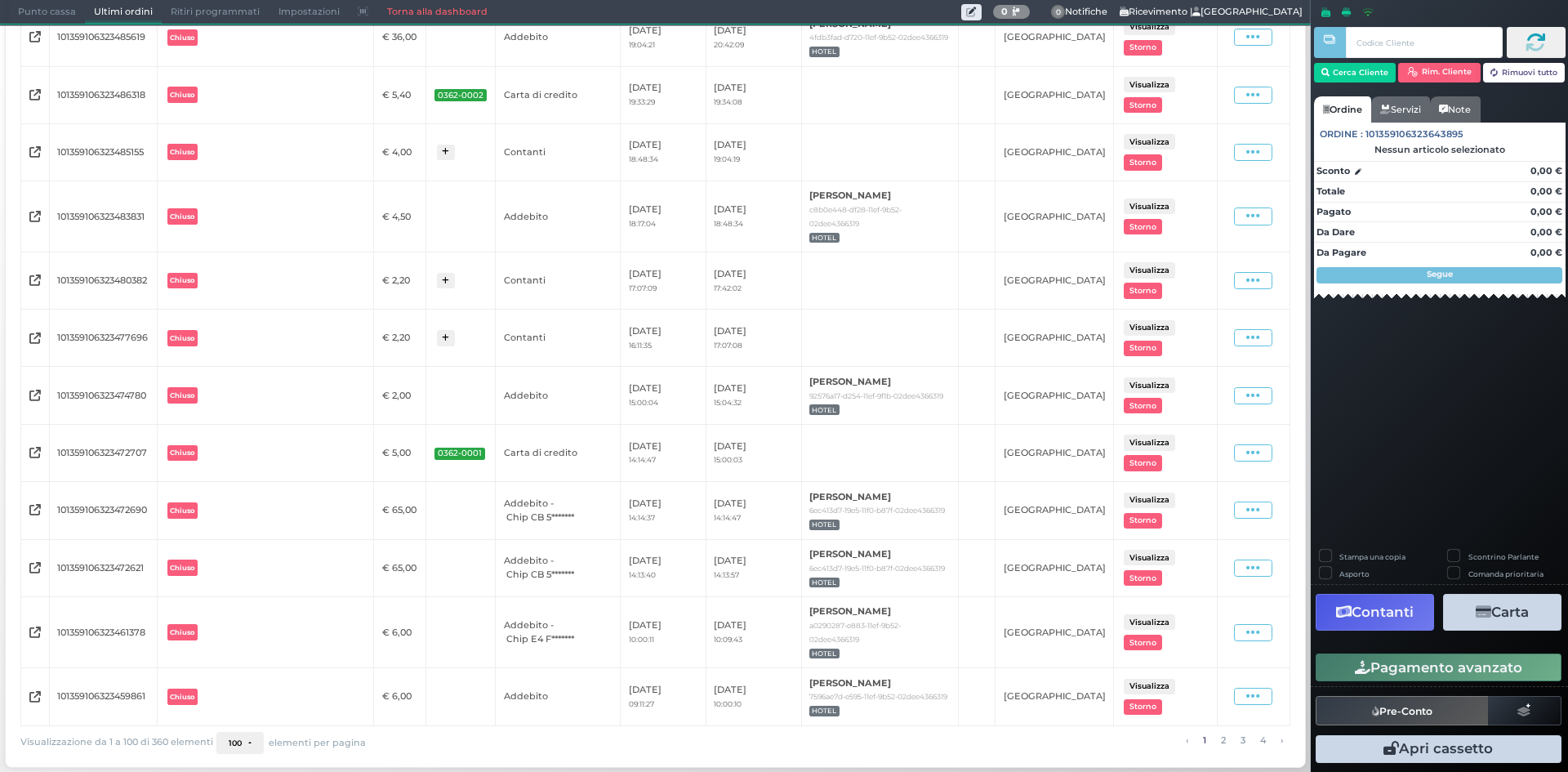
click at [249, 731] on button "100" at bounding box center [240, 742] width 47 height 23
click at [272, 616] on link "10" at bounding box center [262, 621] width 90 height 31
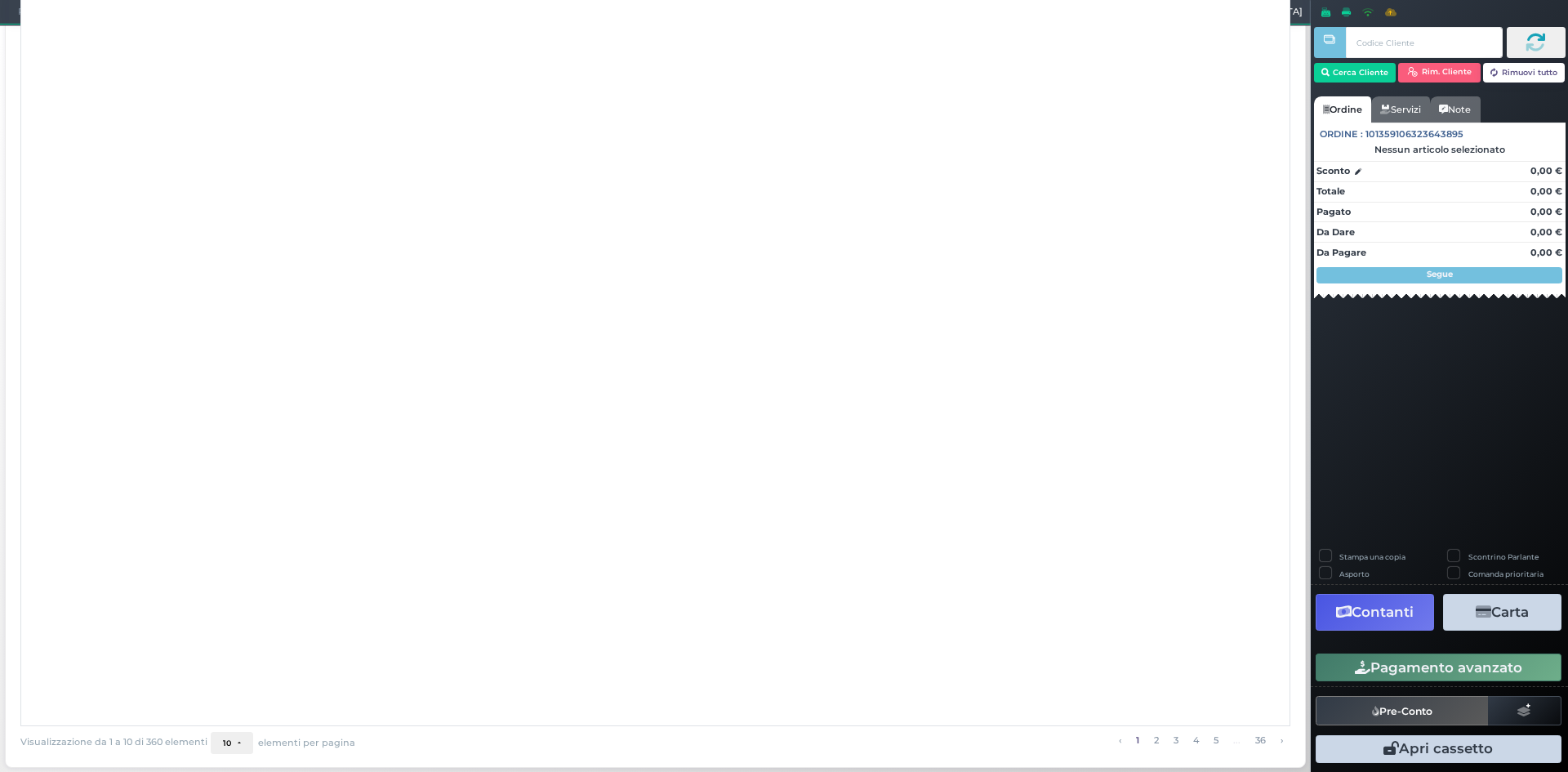
scroll to position [0, 0]
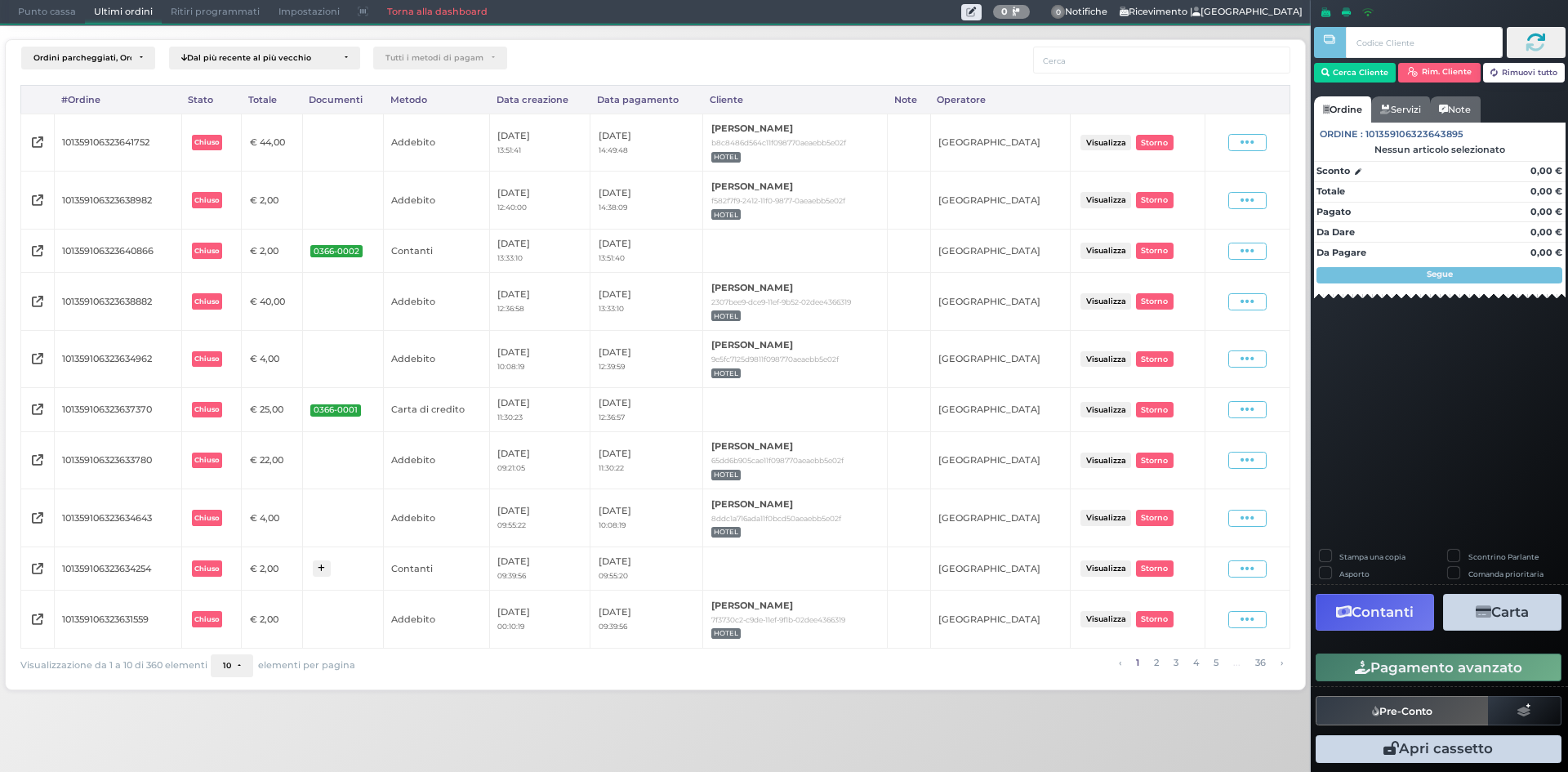
click at [27, 13] on span "Punto cassa" at bounding box center [47, 12] width 76 height 23
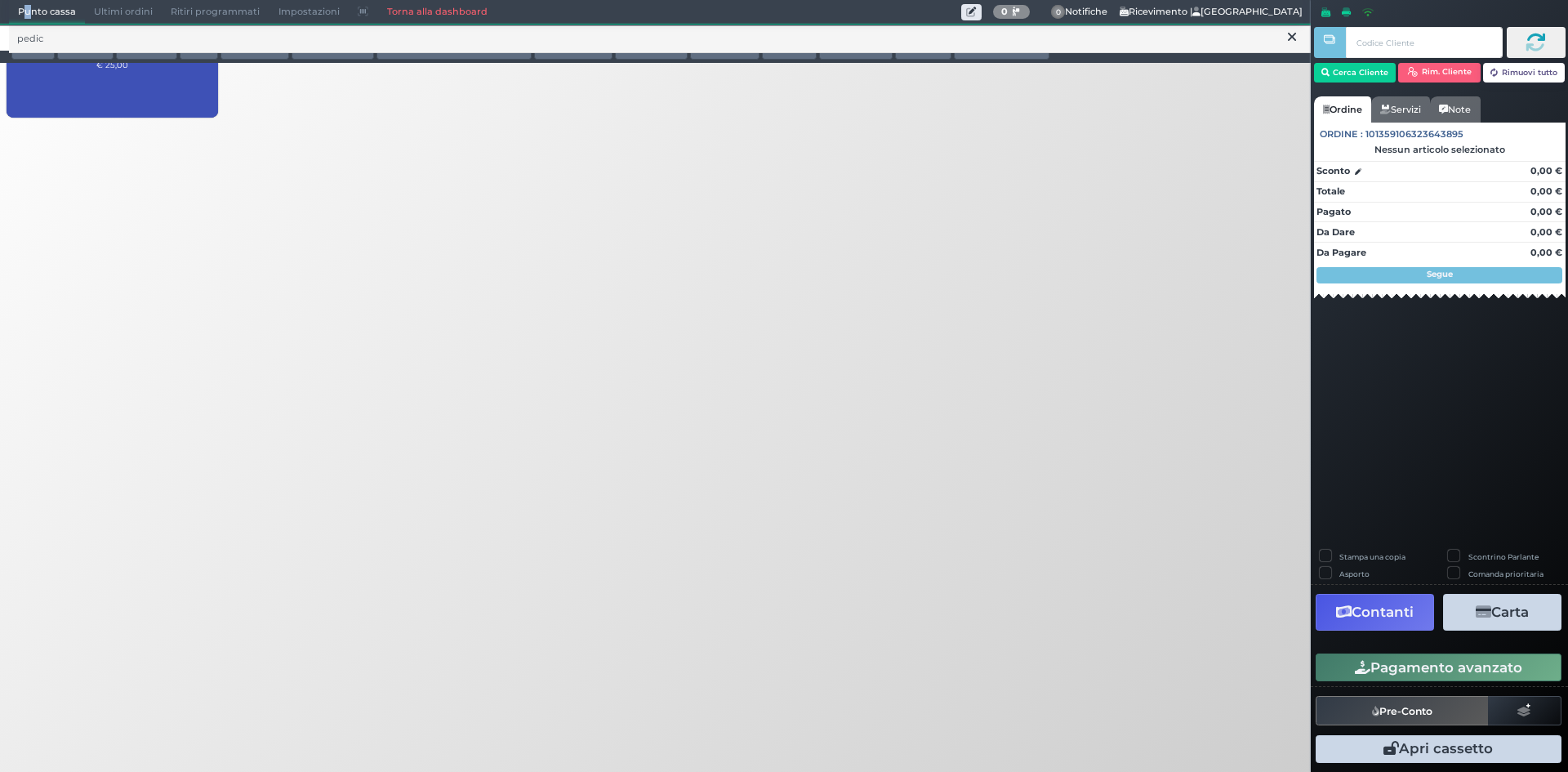
click at [27, 13] on span "Punto cassa" at bounding box center [47, 12] width 76 height 23
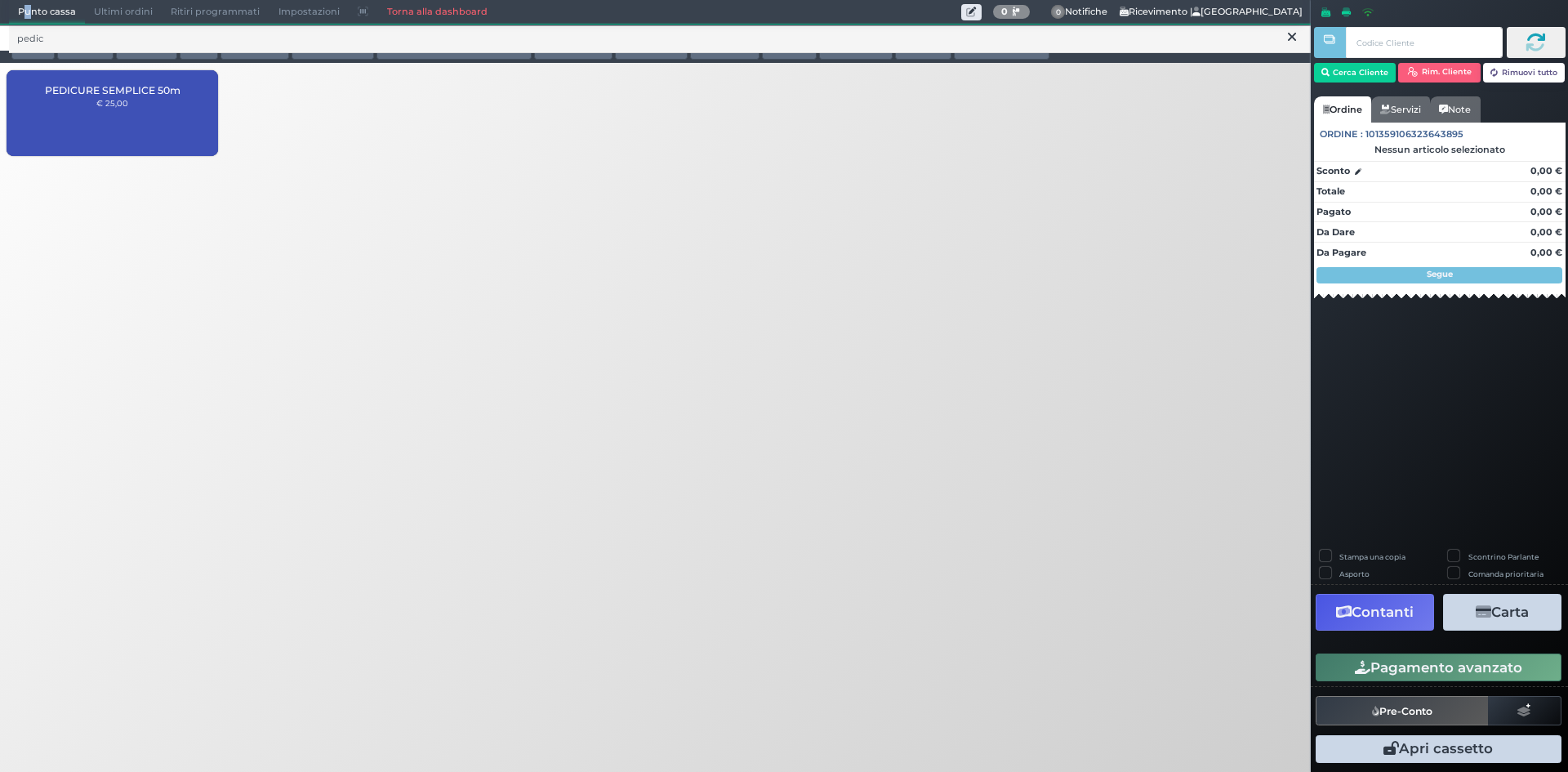
click at [1293, 44] on icon at bounding box center [1291, 38] width 8 height 17
